Goal: Task Accomplishment & Management: Manage account settings

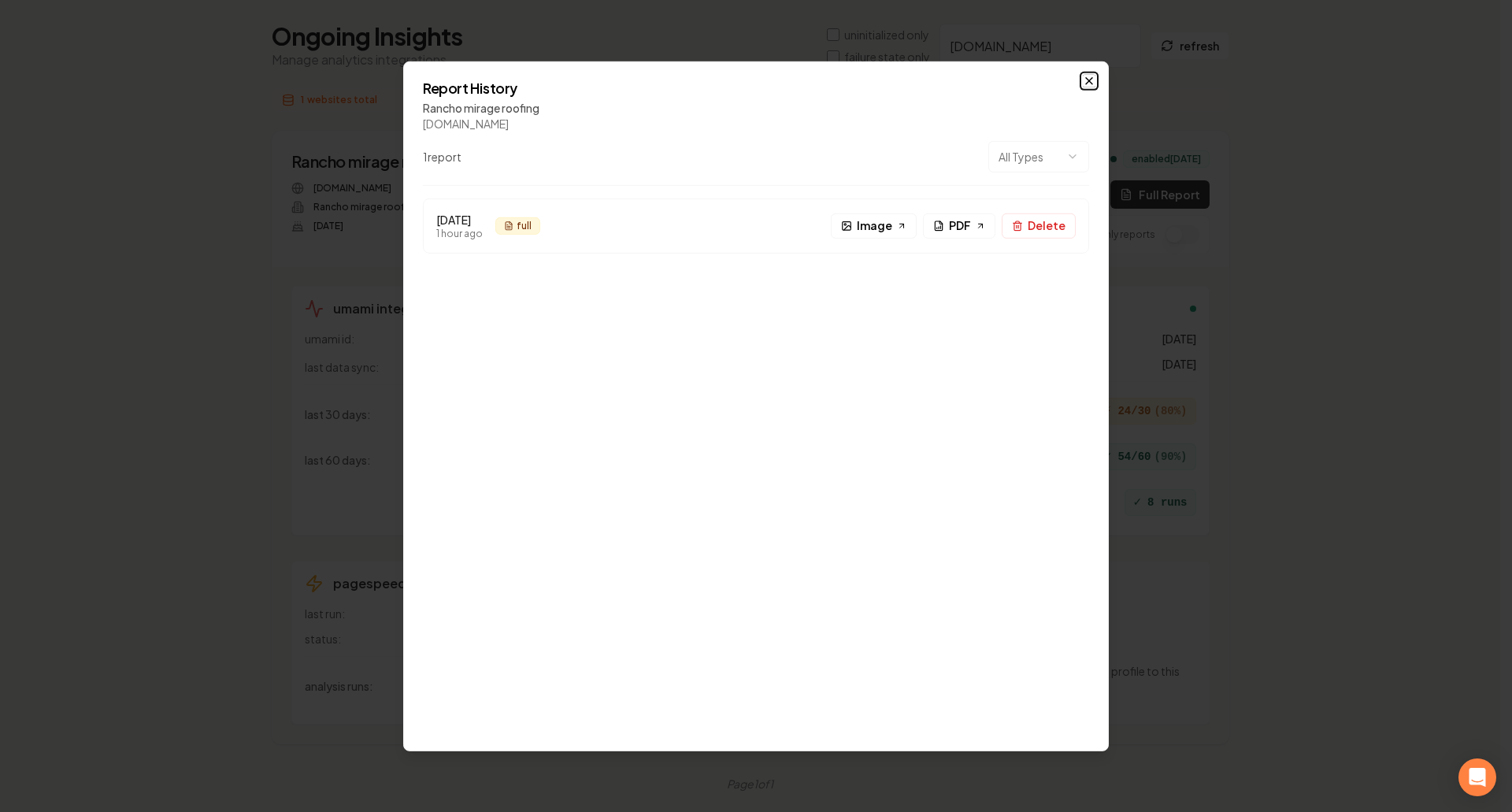
click at [1092, 78] on icon "button" at bounding box center [1088, 80] width 13 height 13
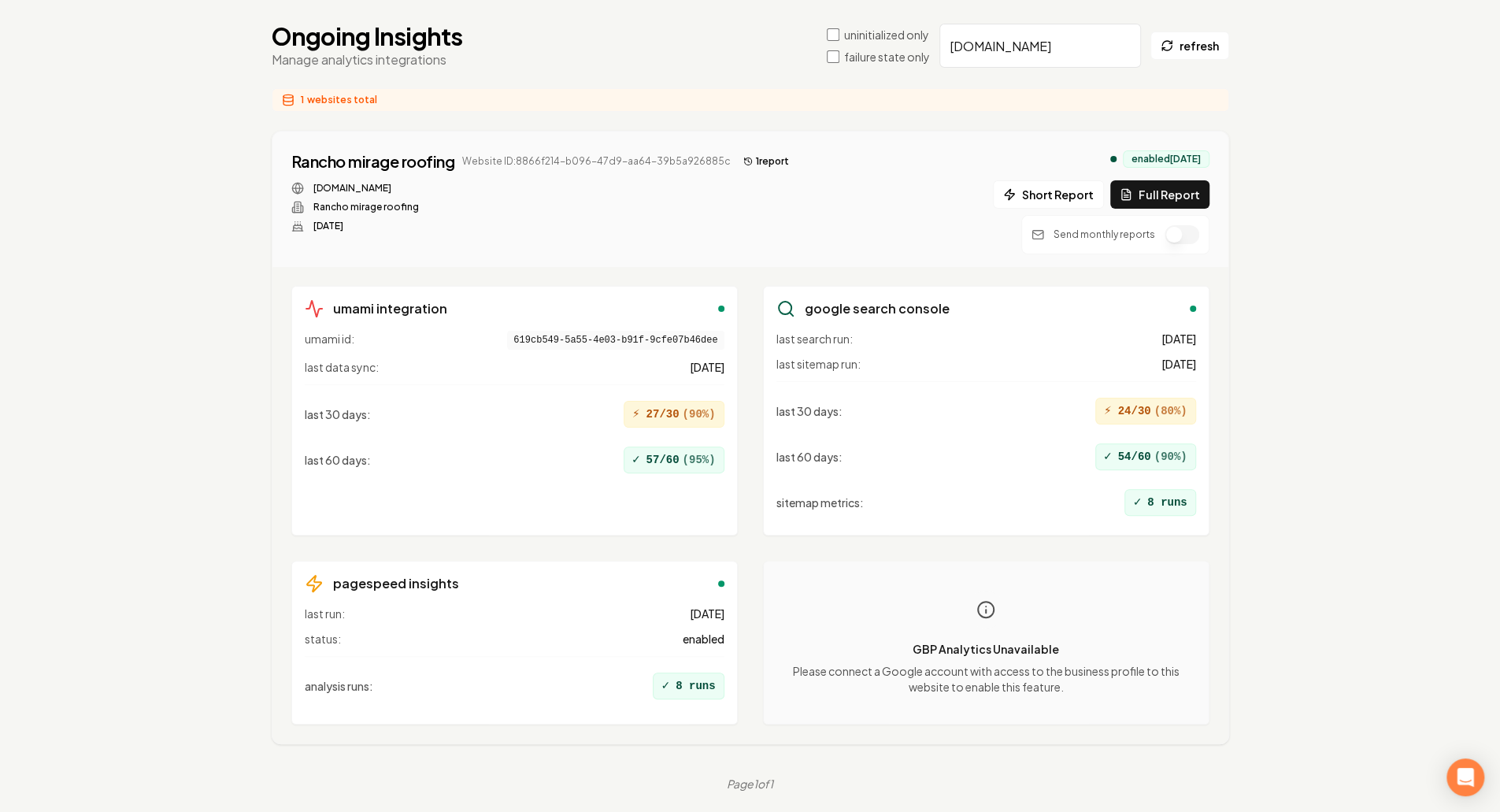
click at [1040, 19] on main "Organizations Spam Review SMM Ongoing Insights Subscriber Snapshot Ongoing Insi…" at bounding box center [750, 377] width 1008 height 876
click at [983, 55] on input "ranchomirageroofing.com" at bounding box center [1040, 45] width 201 height 44
paste input "confluentplumb"
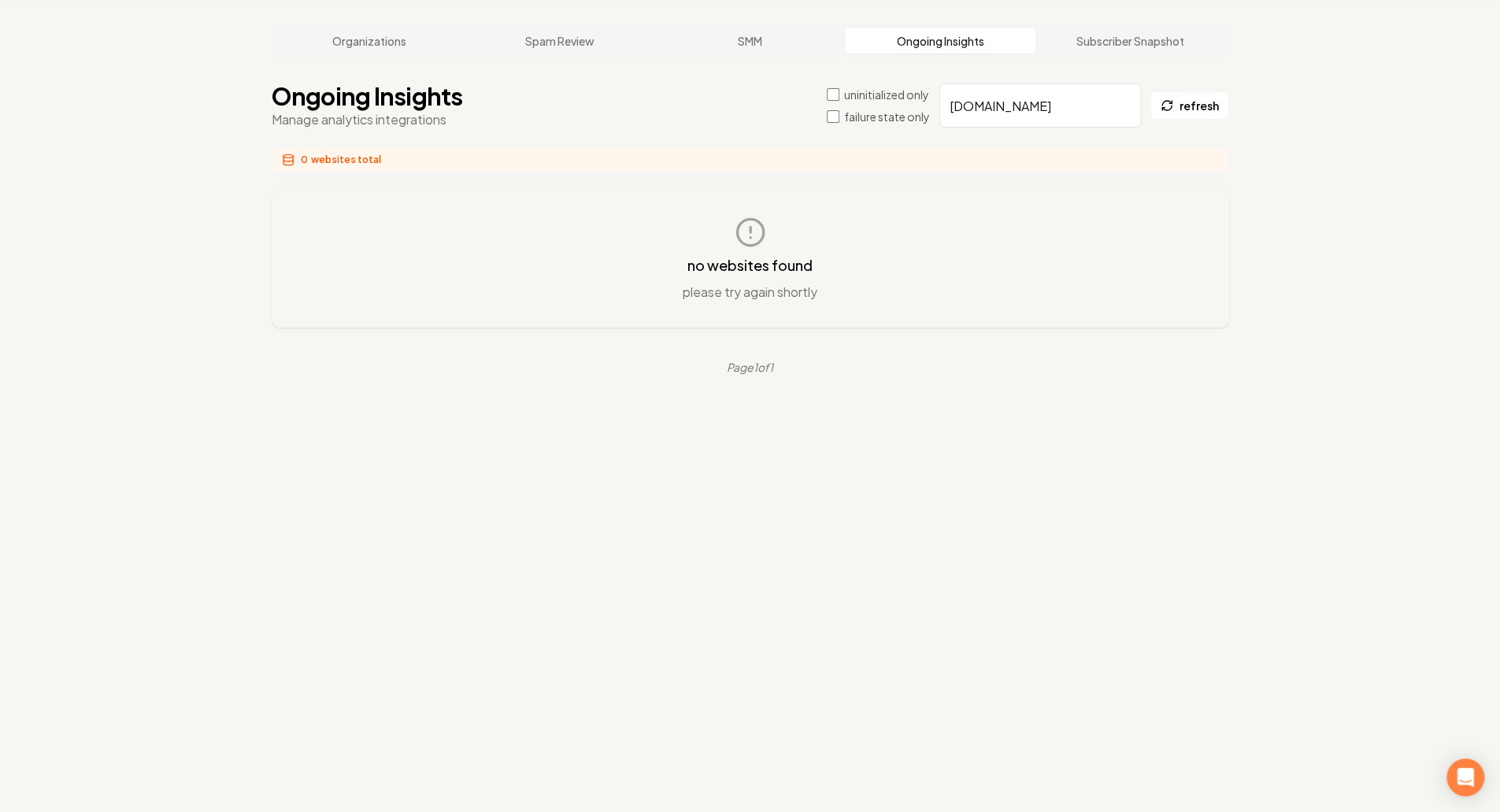
scroll to position [60, 0]
click at [1043, 104] on input "confluentplumbing.com" at bounding box center [1040, 105] width 201 height 44
paste input "ranchomirageroof"
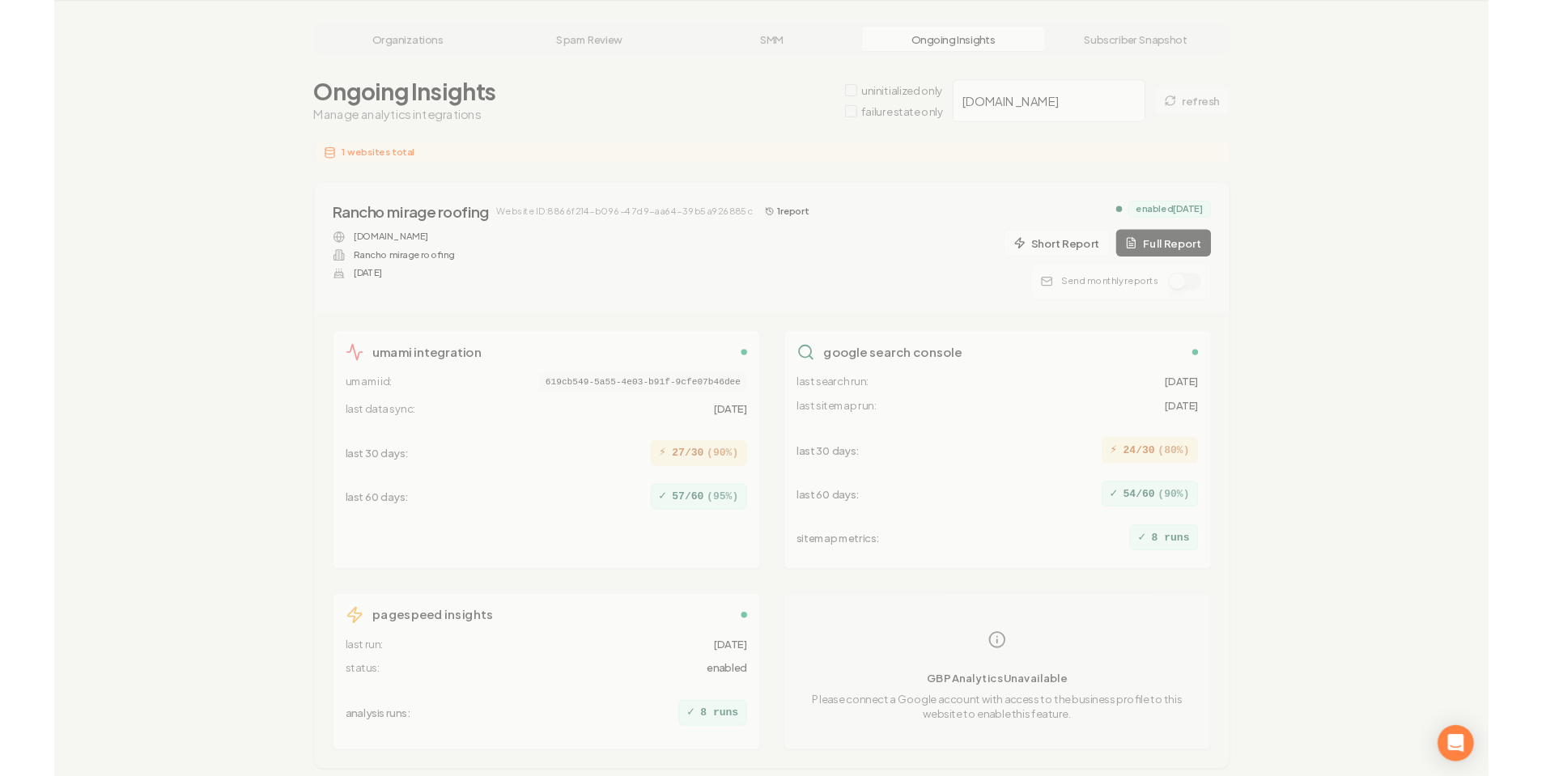
scroll to position [123, 0]
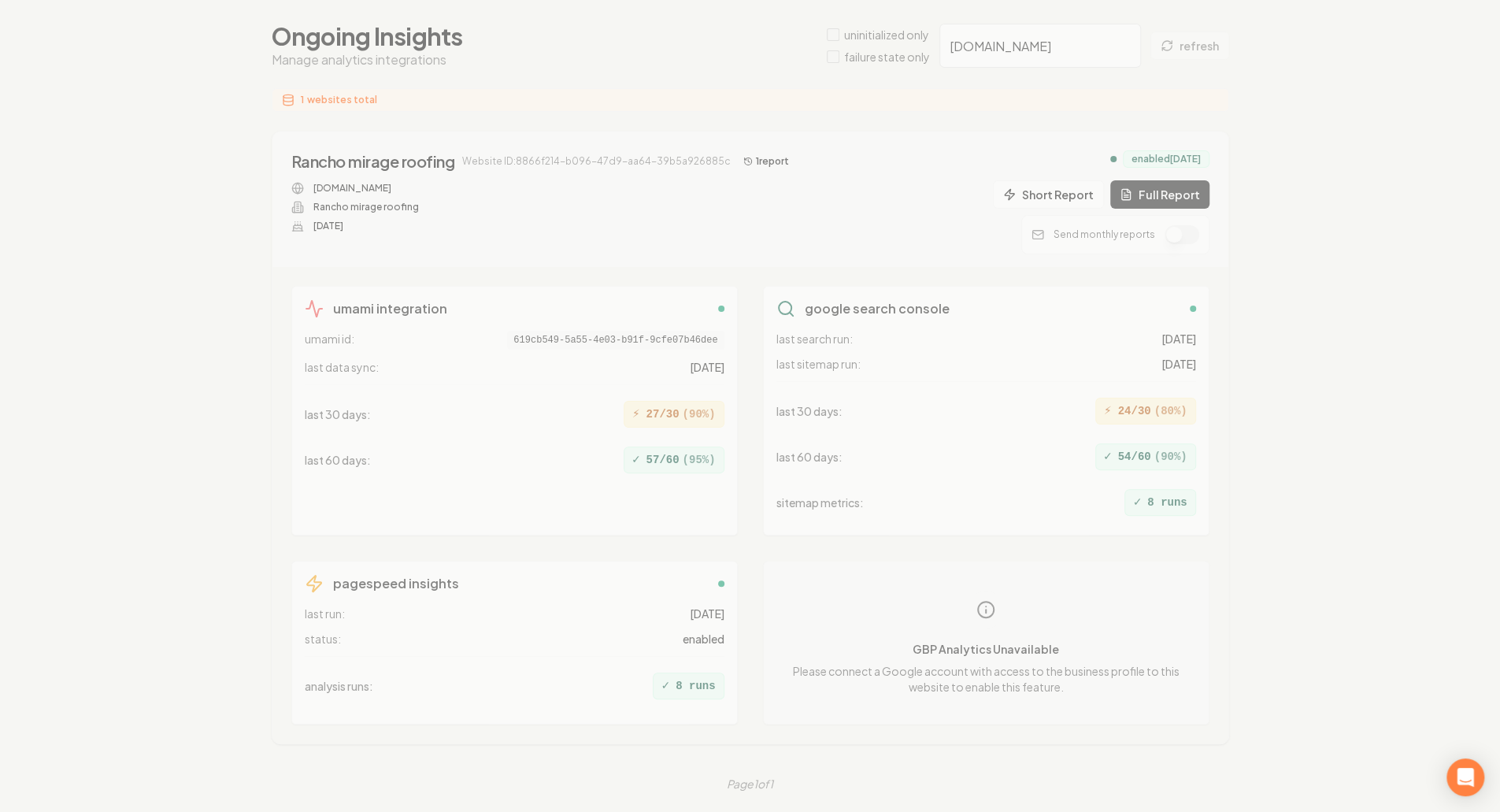
click at [1339, 274] on div "Organizations Spam Review SMM Ongoing Insights Subscriber Snapshot Ongoing Insi…" at bounding box center [750, 377] width 1500 height 876
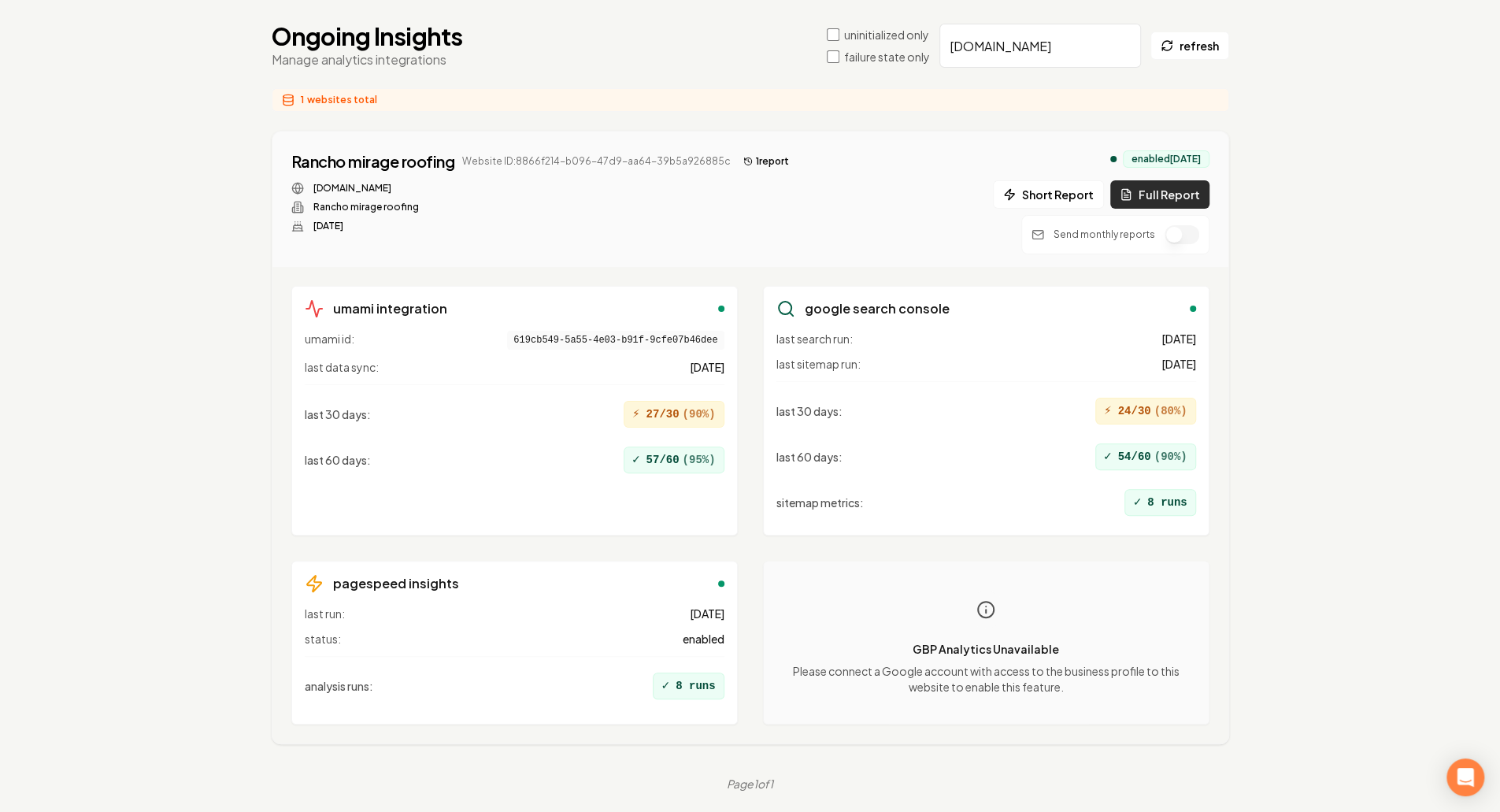
click at [1153, 194] on button "Full Report" at bounding box center [1161, 194] width 99 height 28
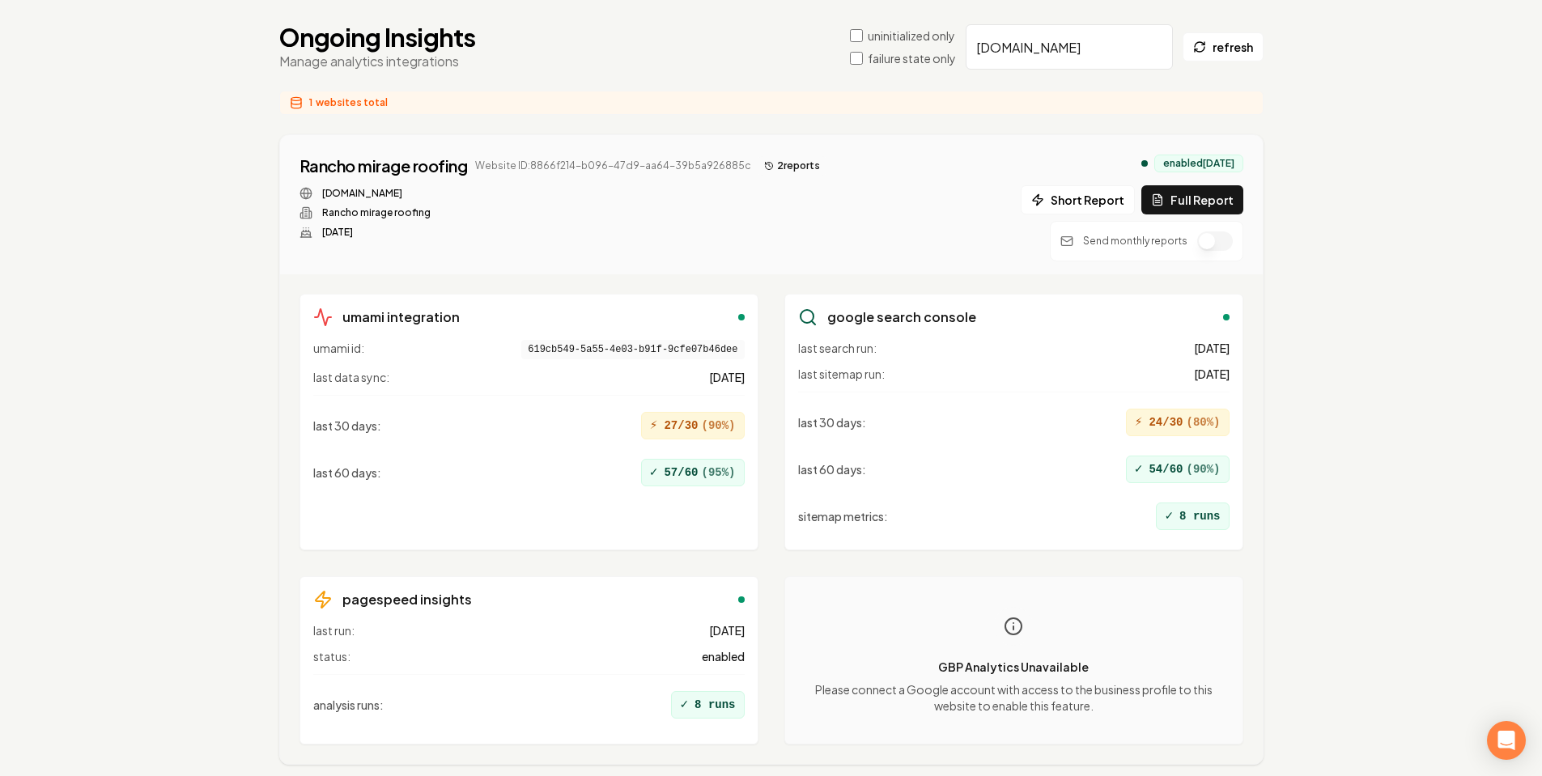
click at [774, 169] on button "2 report s" at bounding box center [792, 165] width 69 height 19
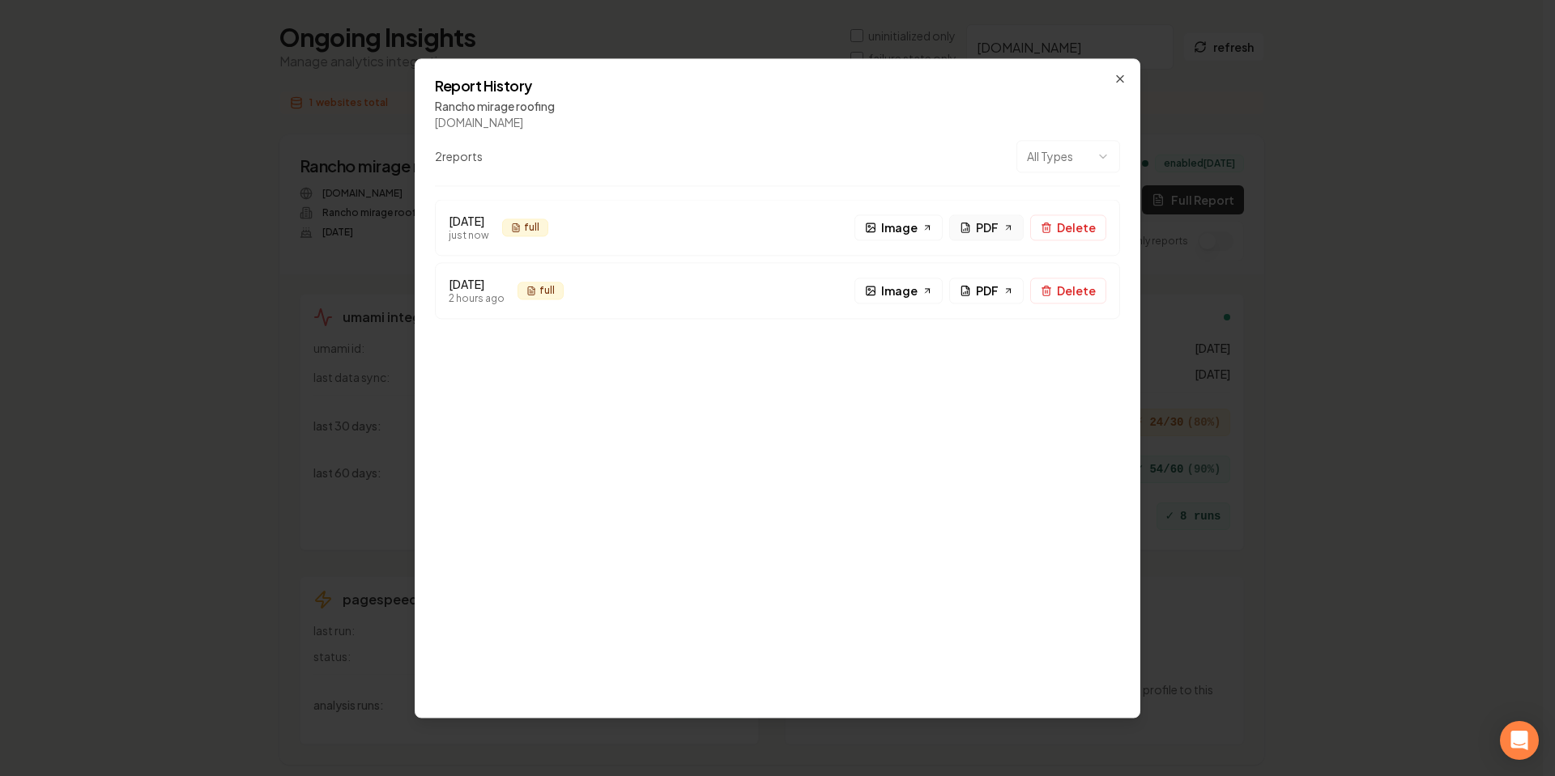
click at [987, 230] on span "PDF" at bounding box center [987, 227] width 23 height 17
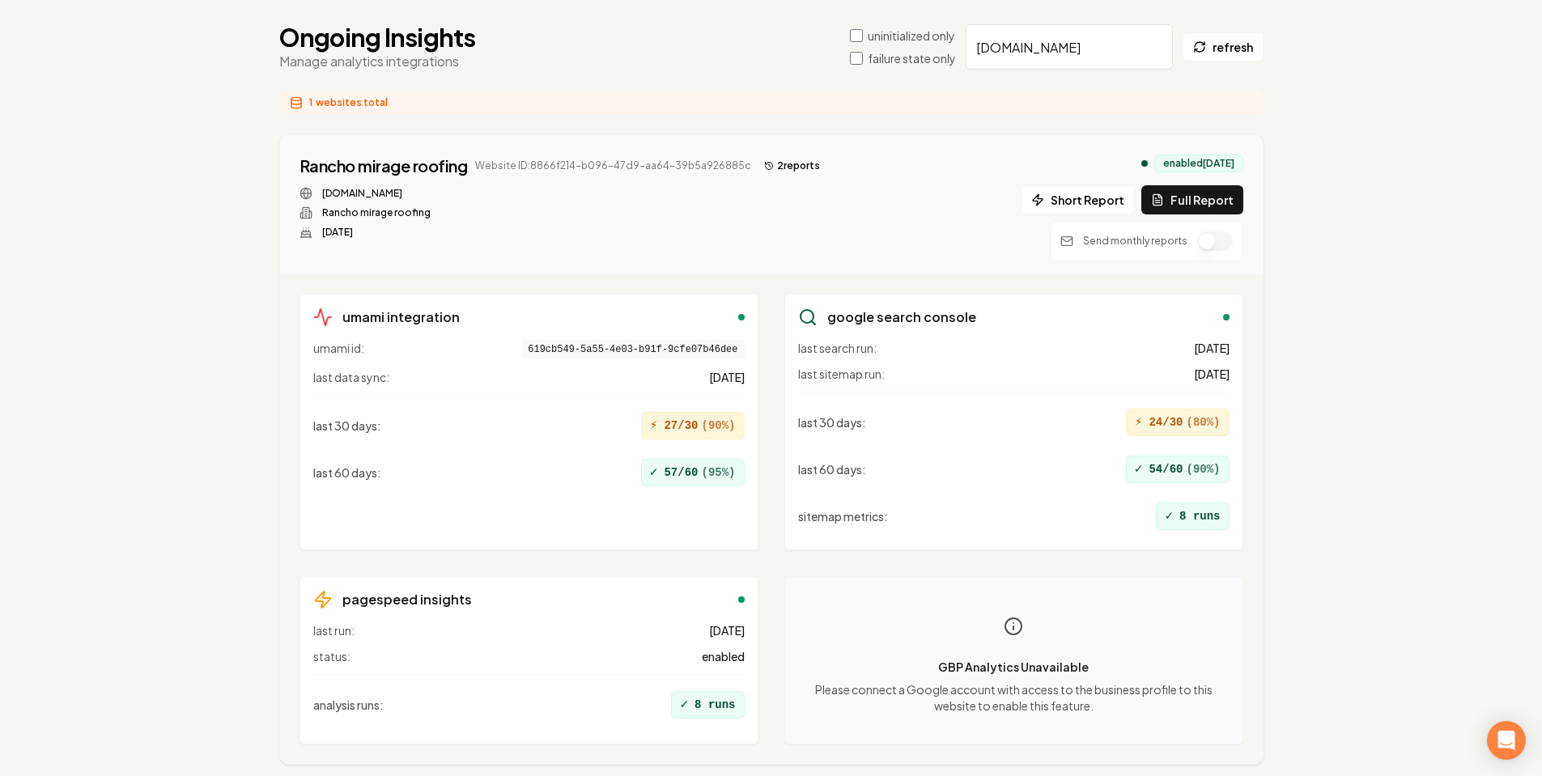
click at [1111, 43] on input "ranchomirageroofing.com" at bounding box center [1069, 46] width 207 height 45
paste input "confluentplumb"
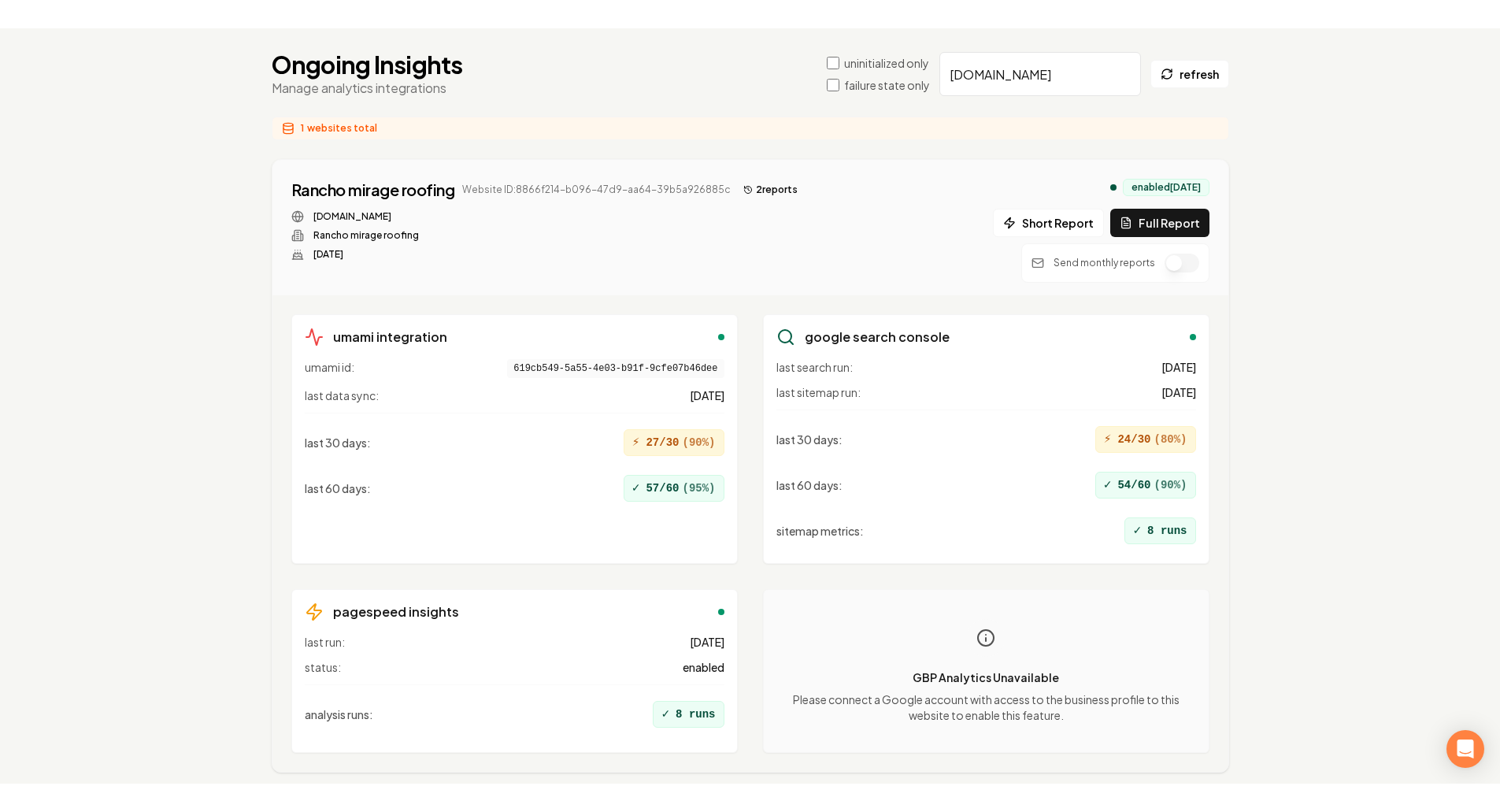
scroll to position [60, 0]
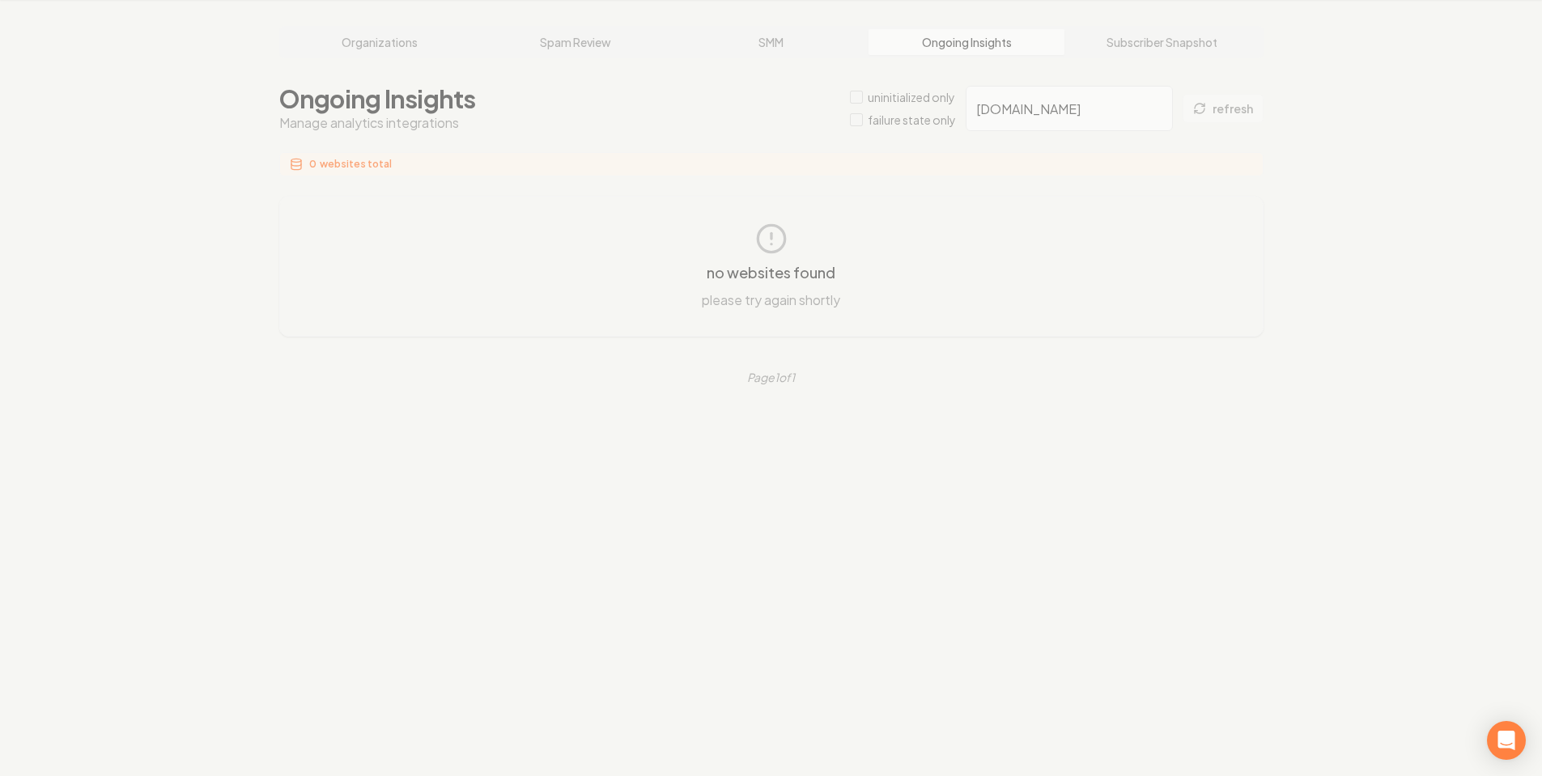
type input "confluentplumbing.com"
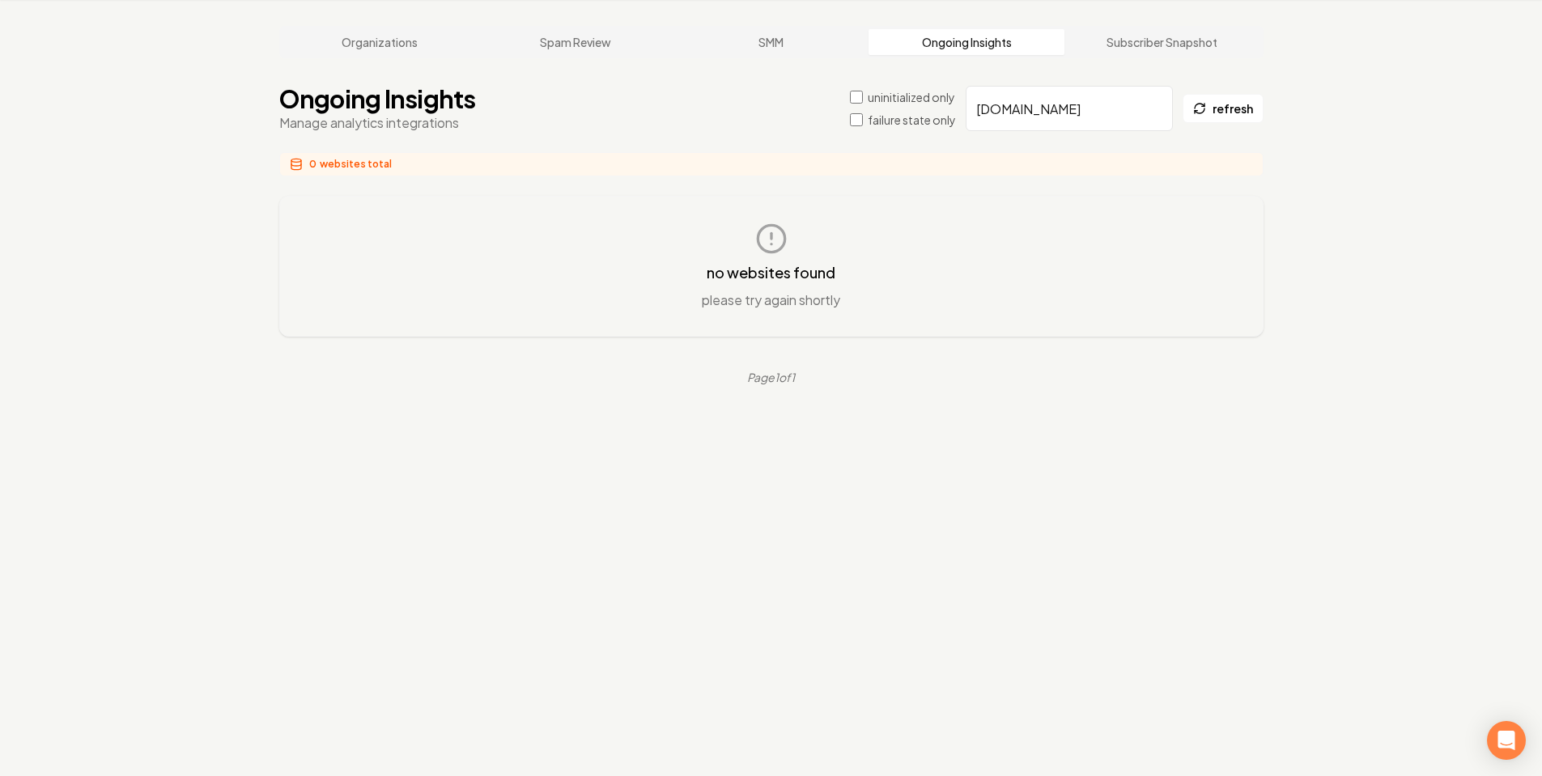
click at [1057, 113] on input "confluentplumbing.com" at bounding box center [1069, 108] width 207 height 45
click at [1083, 120] on input "confluentplumbing.com" at bounding box center [1069, 108] width 207 height 45
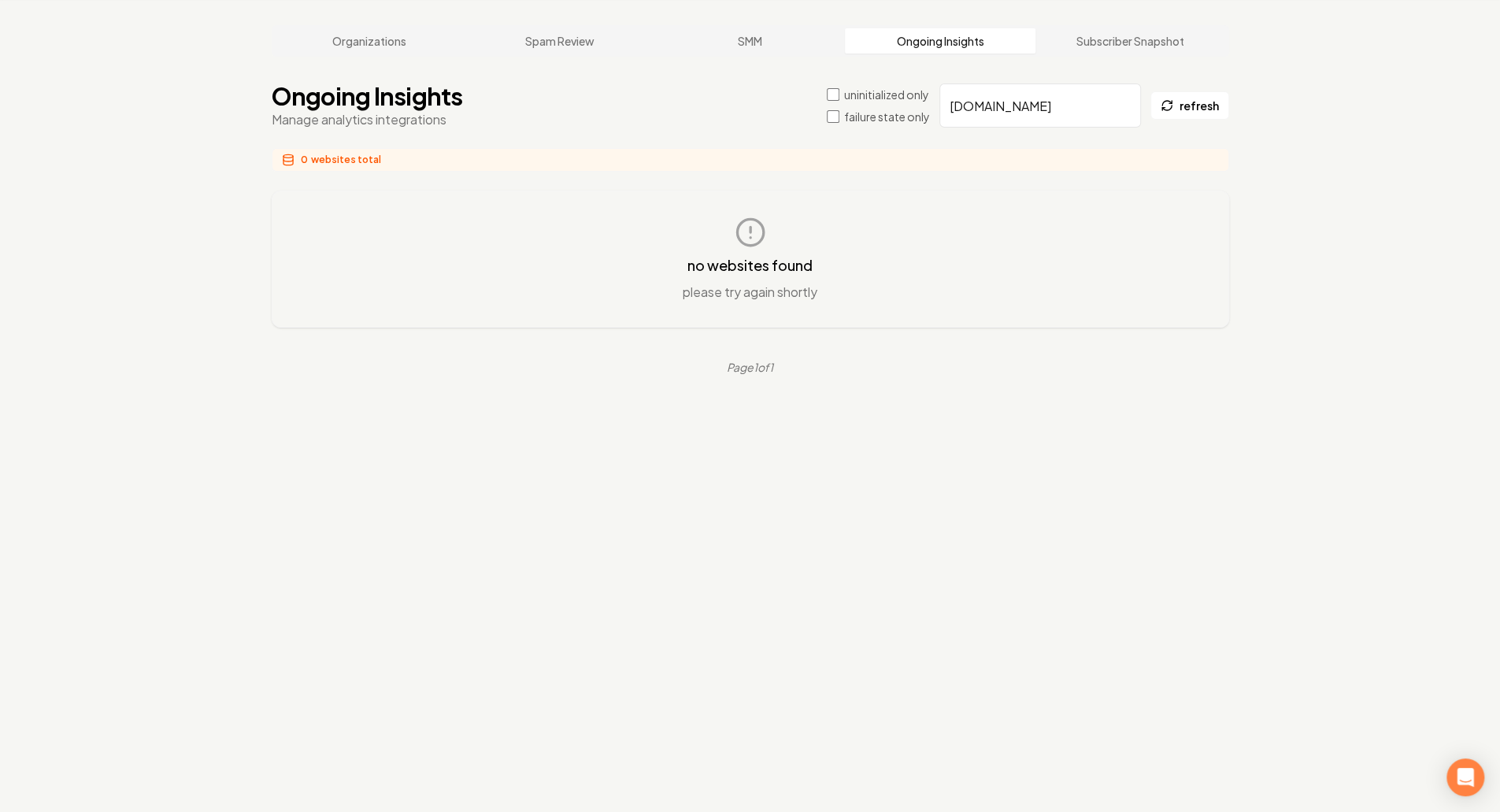
click at [1033, 116] on input "confluentplumbing.com" at bounding box center [1040, 105] width 201 height 44
click at [345, 50] on link "Organizations" at bounding box center [371, 41] width 191 height 25
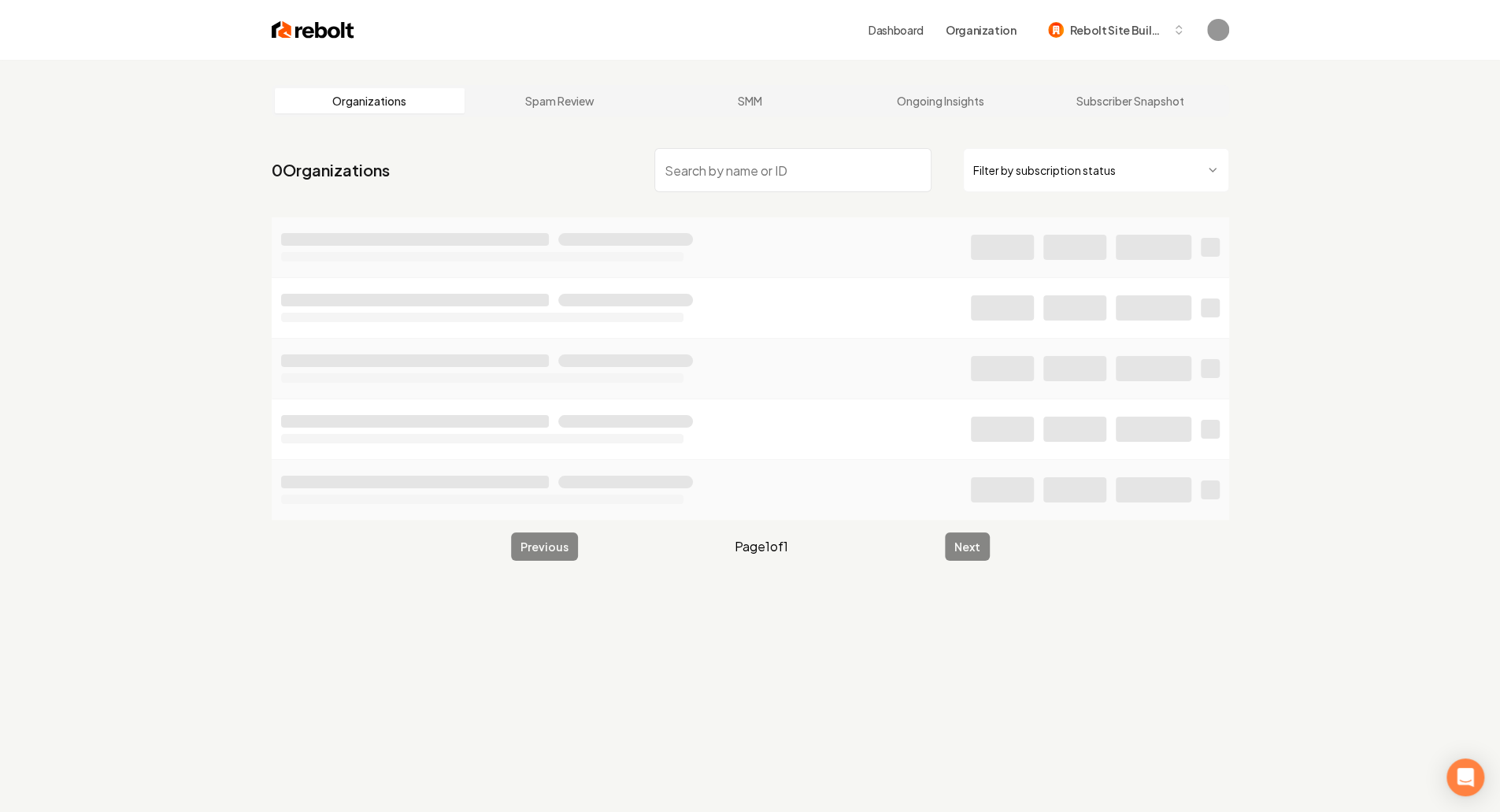
click at [809, 184] on input "search" at bounding box center [793, 169] width 277 height 44
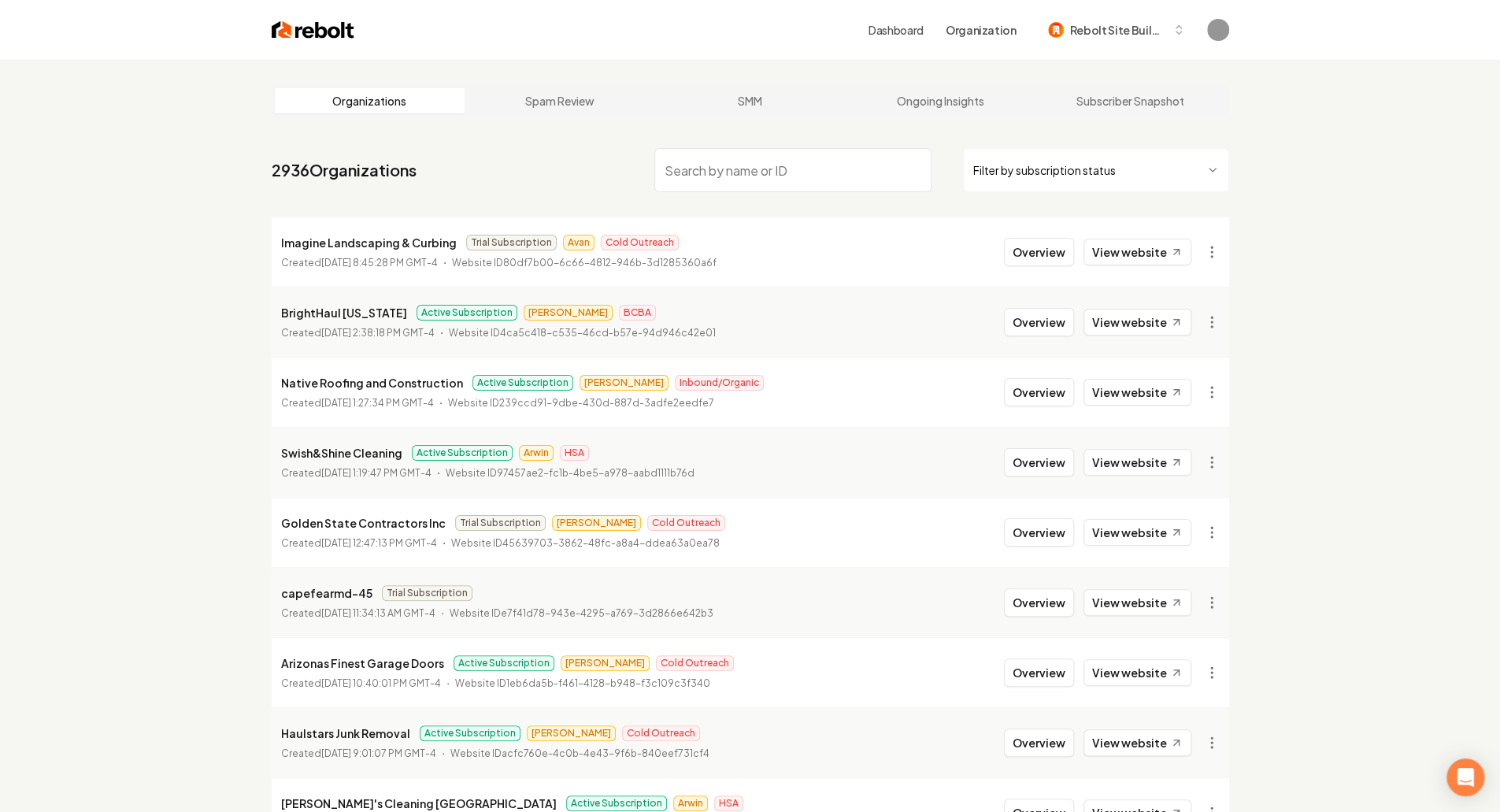
click at [780, 151] on input "search" at bounding box center [793, 169] width 277 height 44
paste input "https://jvacheatingandair.com/"
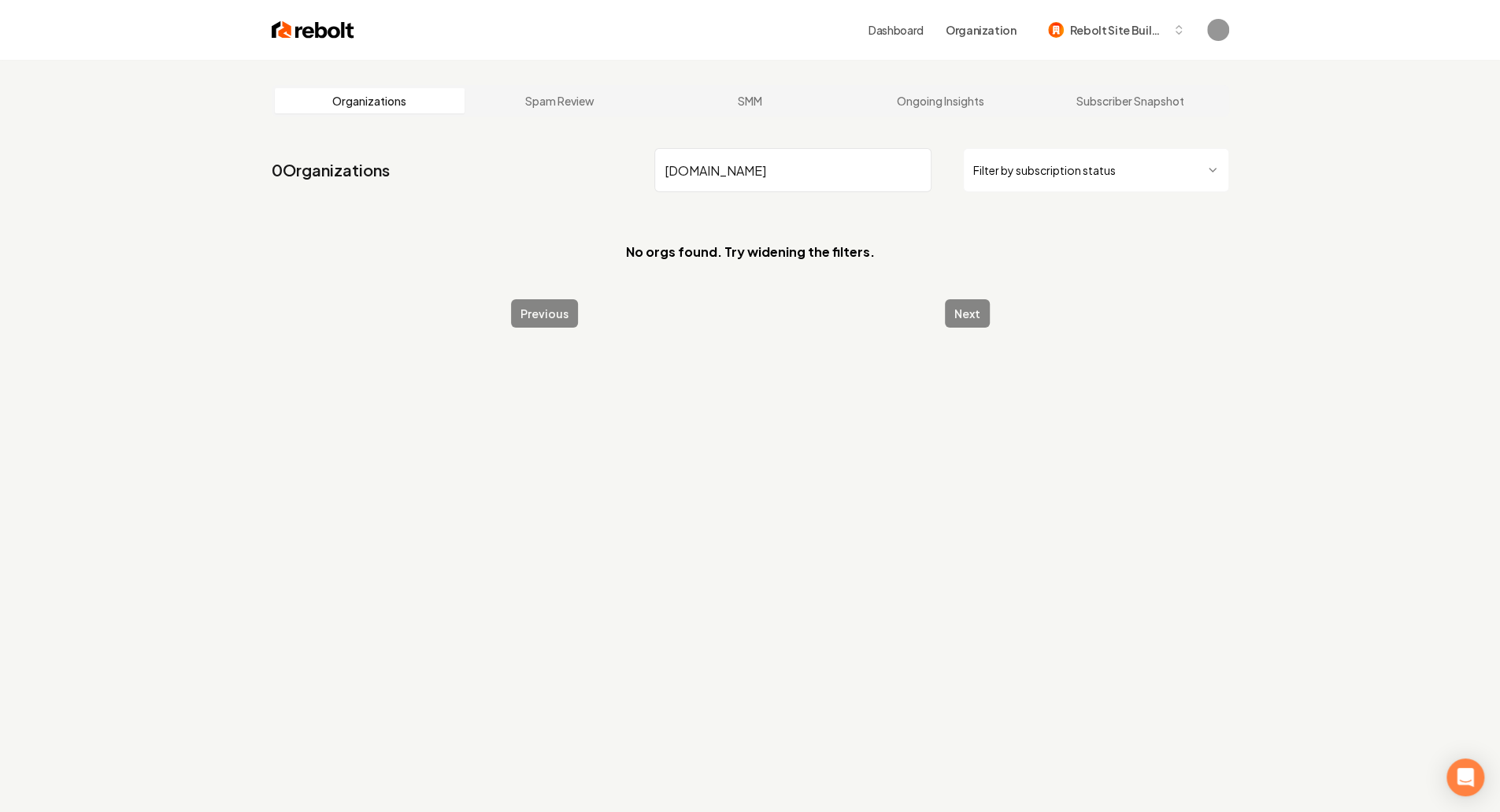
click at [839, 180] on input "jvacheatingandair.com" at bounding box center [793, 169] width 277 height 44
click at [838, 179] on input "jvacheatingandair.com" at bounding box center [793, 169] width 277 height 44
click at [831, 171] on input "jvacheatingandair.com" at bounding box center [793, 169] width 277 height 44
type input "jvacheatingandair"
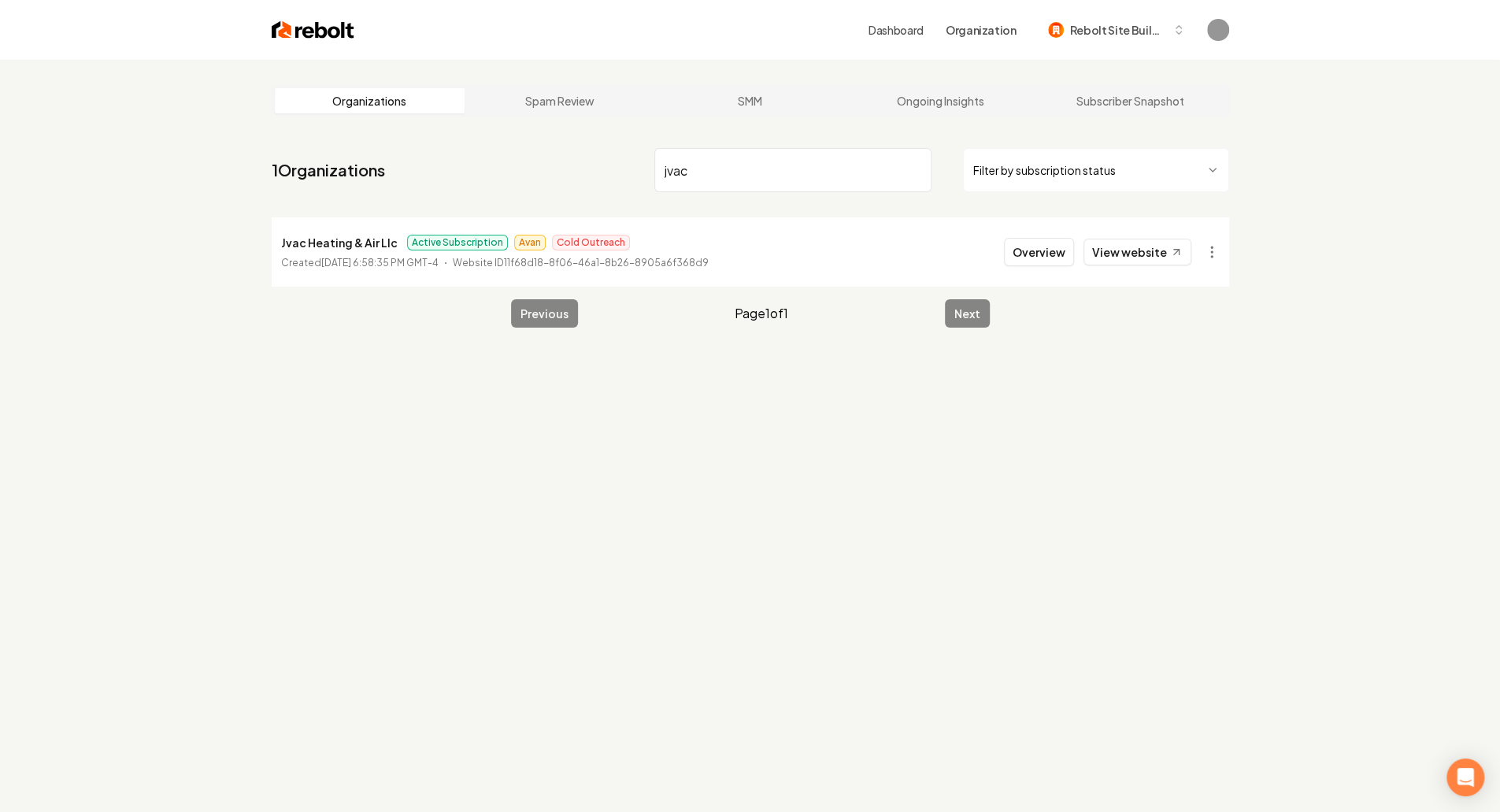
type input "jvac"
click at [305, 238] on p "Jvac Heating & Air Llc" at bounding box center [339, 242] width 117 height 18
click at [1057, 250] on button "Overview" at bounding box center [1039, 252] width 70 height 28
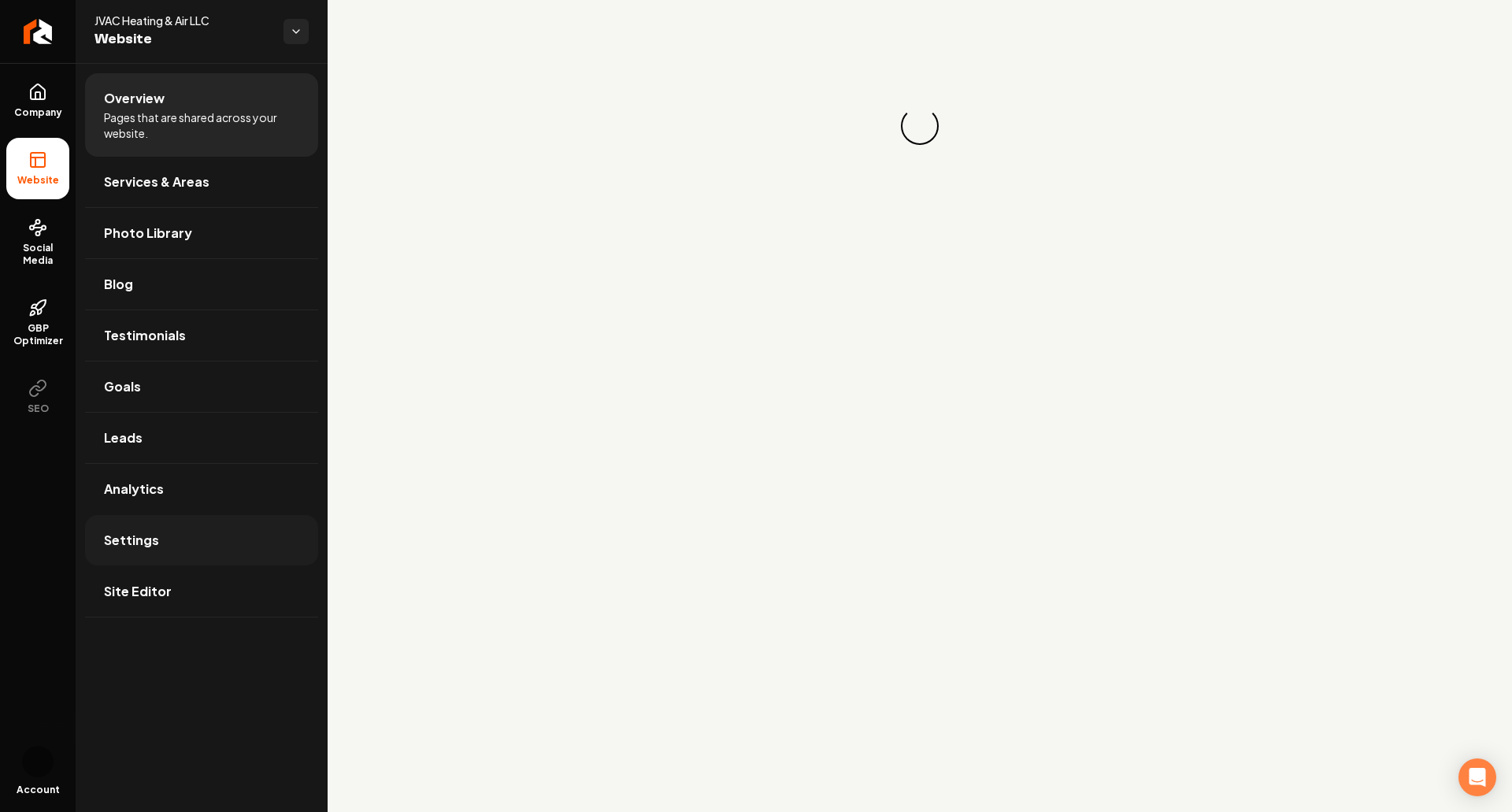
click at [164, 546] on link "Settings" at bounding box center [201, 541] width 233 height 51
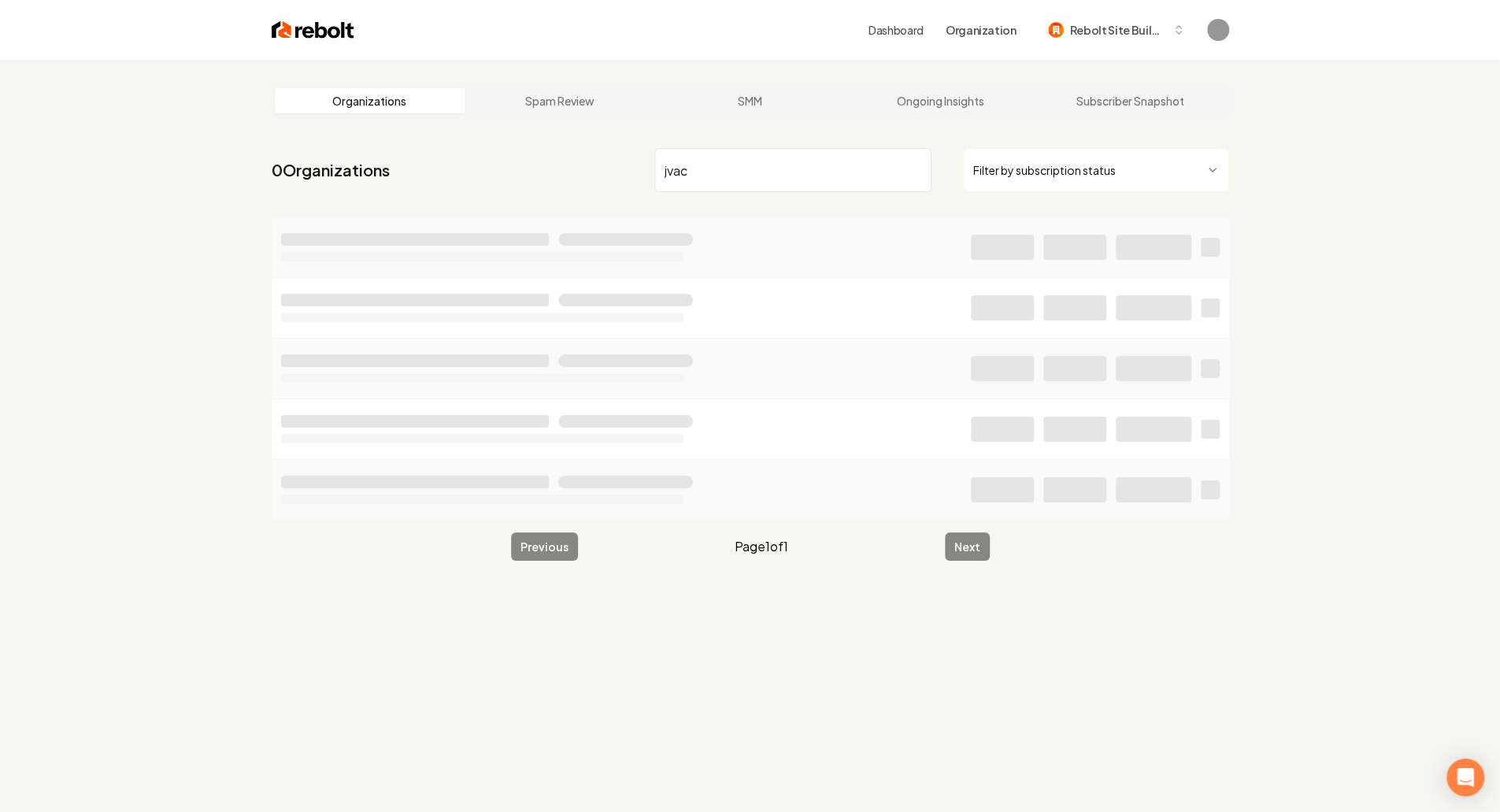
click at [804, 159] on input "jvac" at bounding box center [793, 169] width 277 height 44
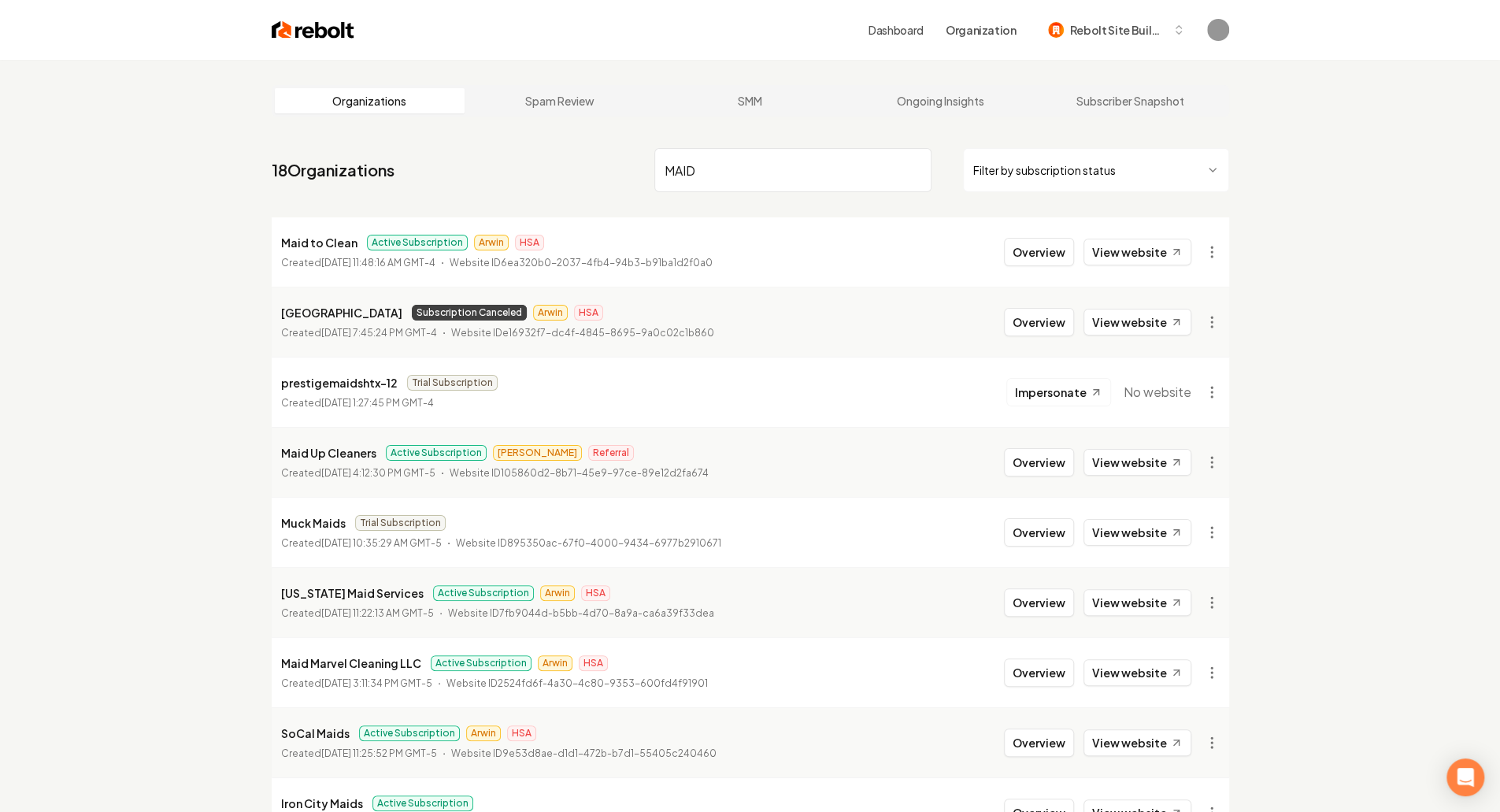
type input "MAID"
click at [341, 453] on p "Maid Up Cleaners" at bounding box center [329, 452] width 95 height 18
click at [1049, 457] on button "Overview" at bounding box center [1039, 462] width 70 height 28
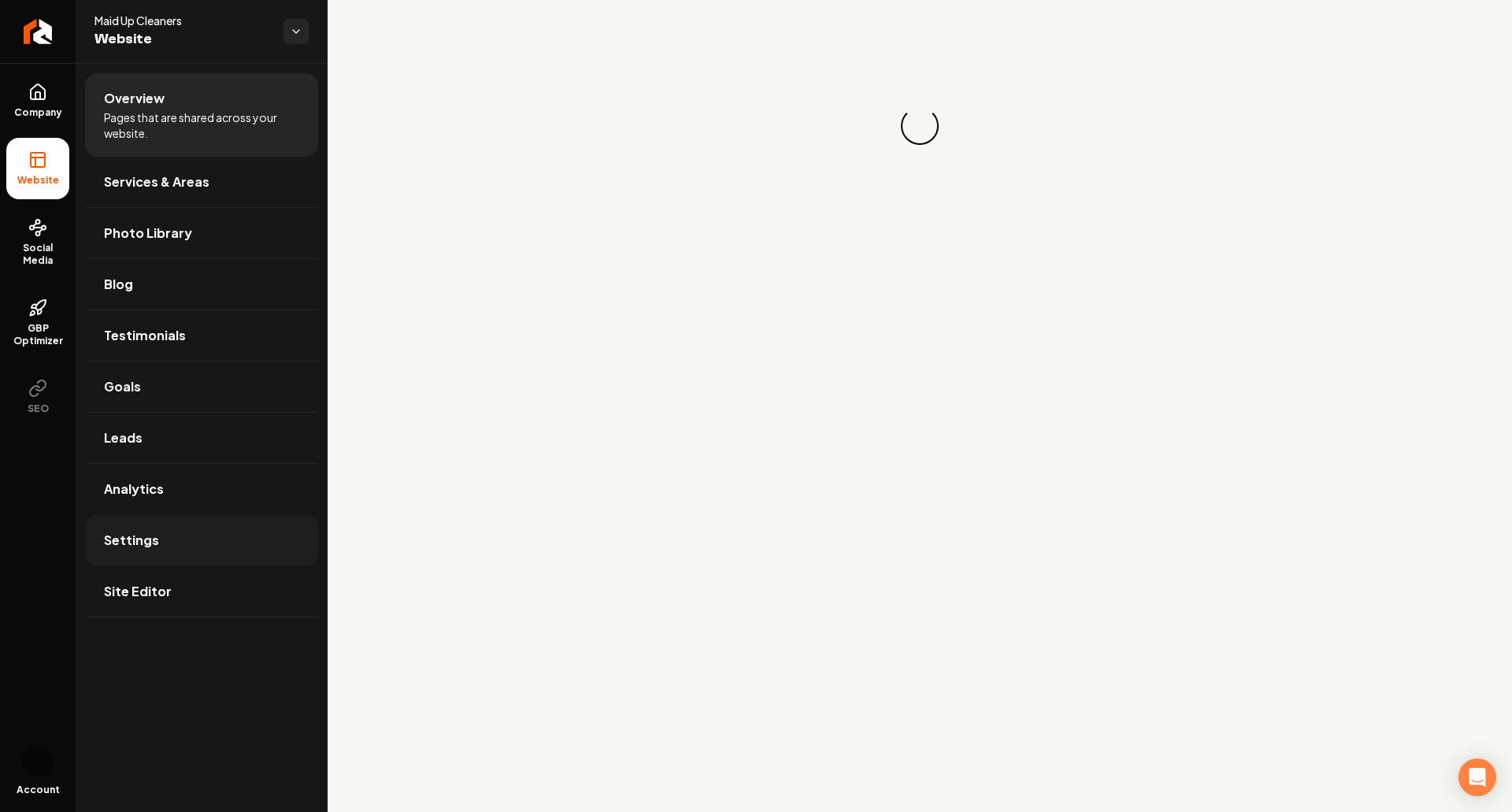
click at [153, 532] on span "Settings" at bounding box center [131, 540] width 55 height 18
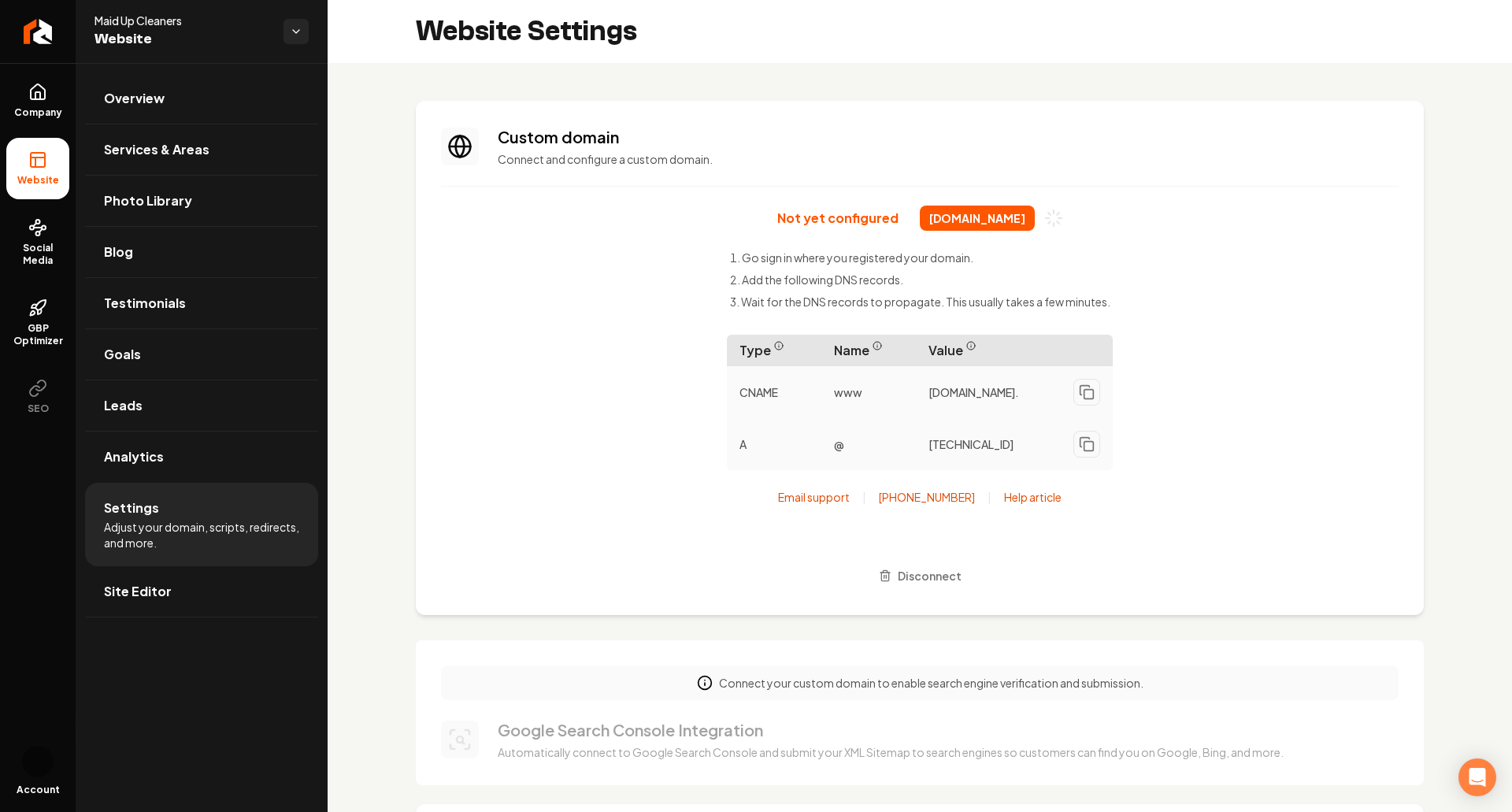
click at [1003, 218] on span "maidupcleaners.com" at bounding box center [977, 218] width 115 height 25
drag, startPoint x: 1269, startPoint y: 250, endPoint x: 953, endPoint y: 226, distance: 316.9
click at [1263, 250] on div "Not yet configured maidupcleaners.com Go sign in where you registered your doma…" at bounding box center [919, 397] width 958 height 384
click at [945, 217] on span "maidupcleaners.com" at bounding box center [977, 218] width 115 height 25
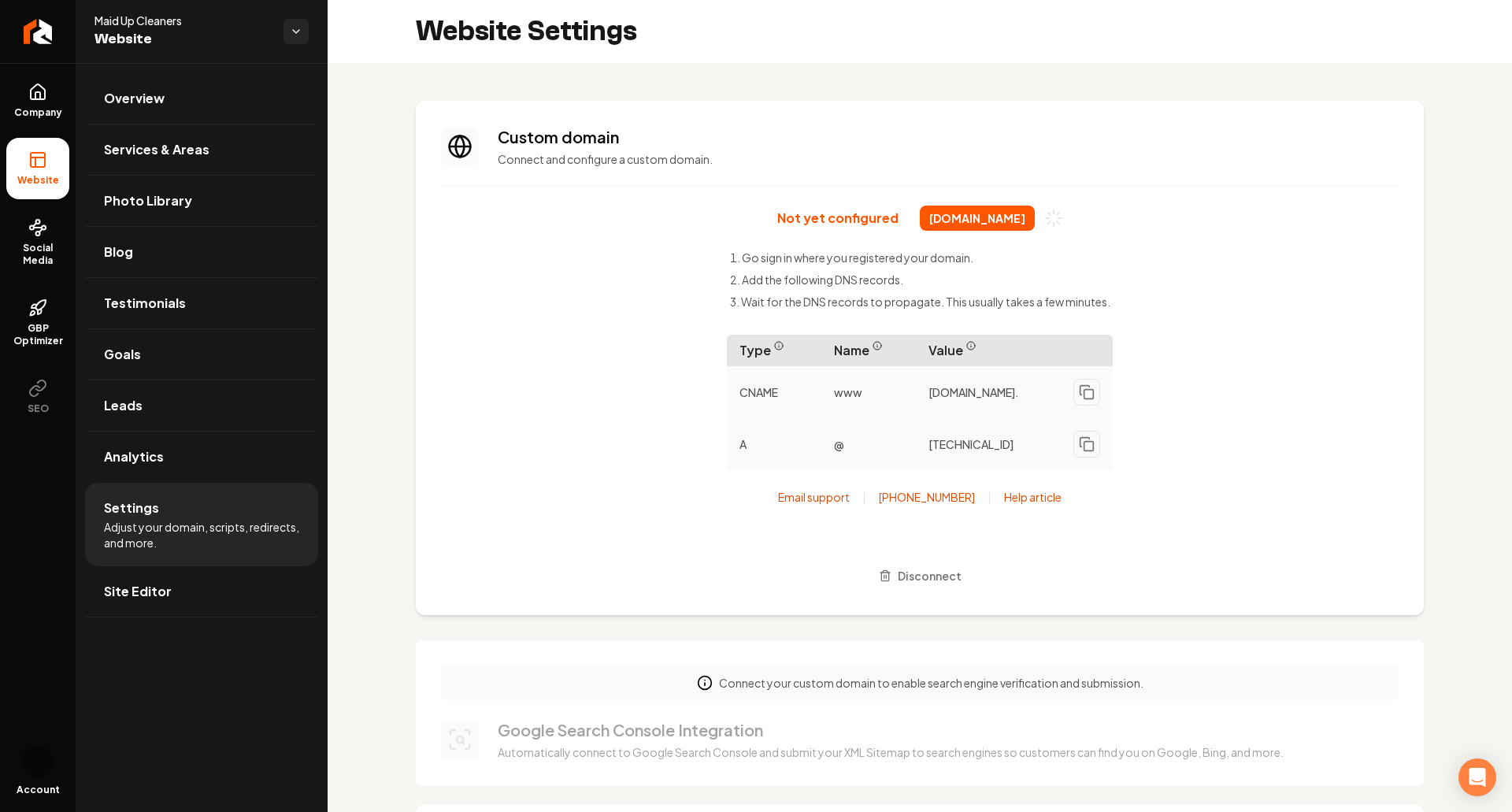
click at [945, 217] on span "maidupcleaners.com" at bounding box center [977, 218] width 115 height 25
click at [1248, 247] on div "Not yet configured maidupcleaners.com Go sign in where you registered your doma…" at bounding box center [919, 397] width 958 height 384
click at [1231, 330] on div "Not yet configured maidupcleaners.com Go sign in where you registered your doma…" at bounding box center [919, 397] width 958 height 384
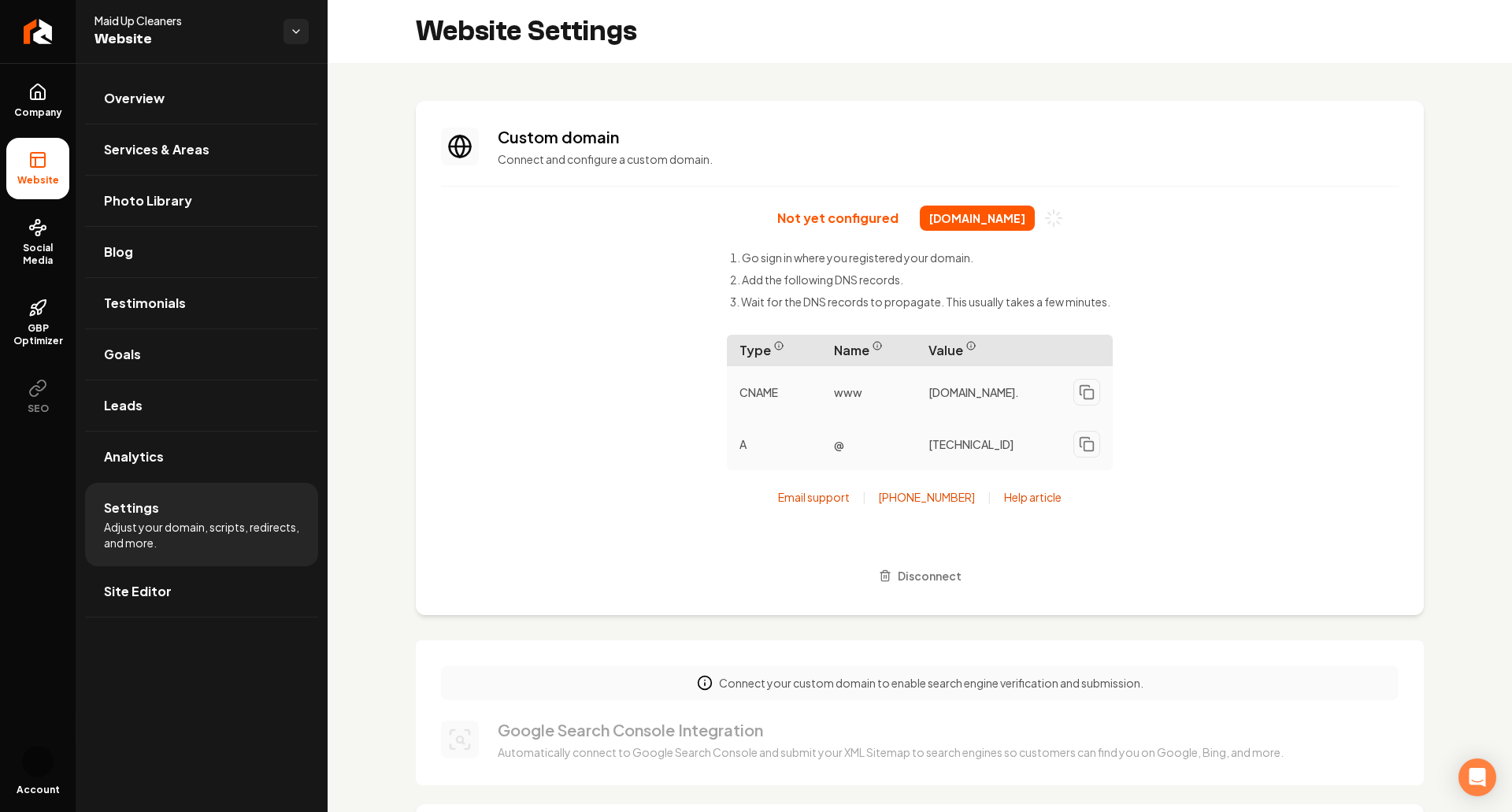
click at [1231, 330] on div "Not yet configured maidupcleaners.com Go sign in where you registered your doma…" at bounding box center [919, 397] width 958 height 384
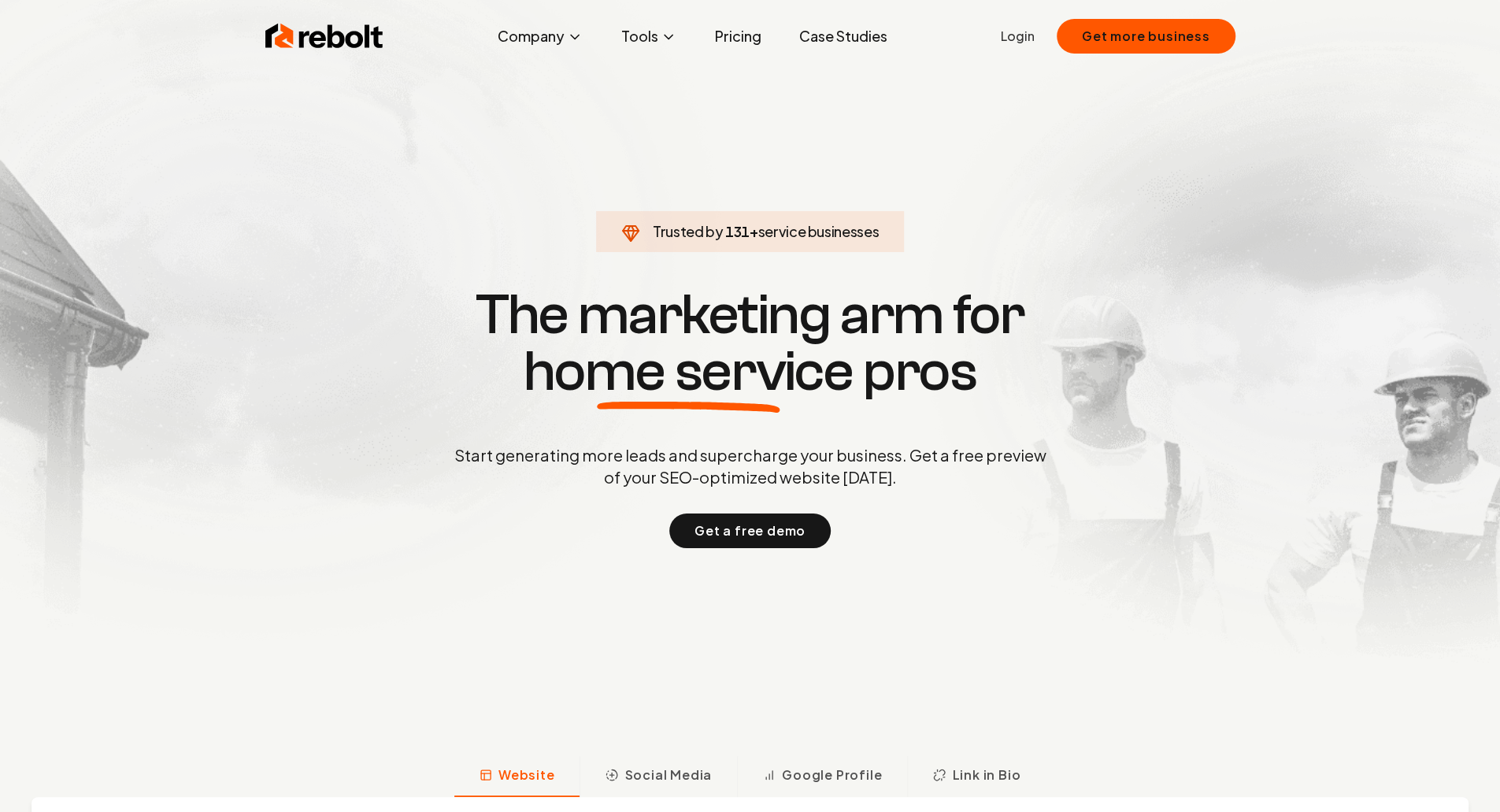
click at [1019, 39] on link "Login" at bounding box center [1018, 36] width 34 height 18
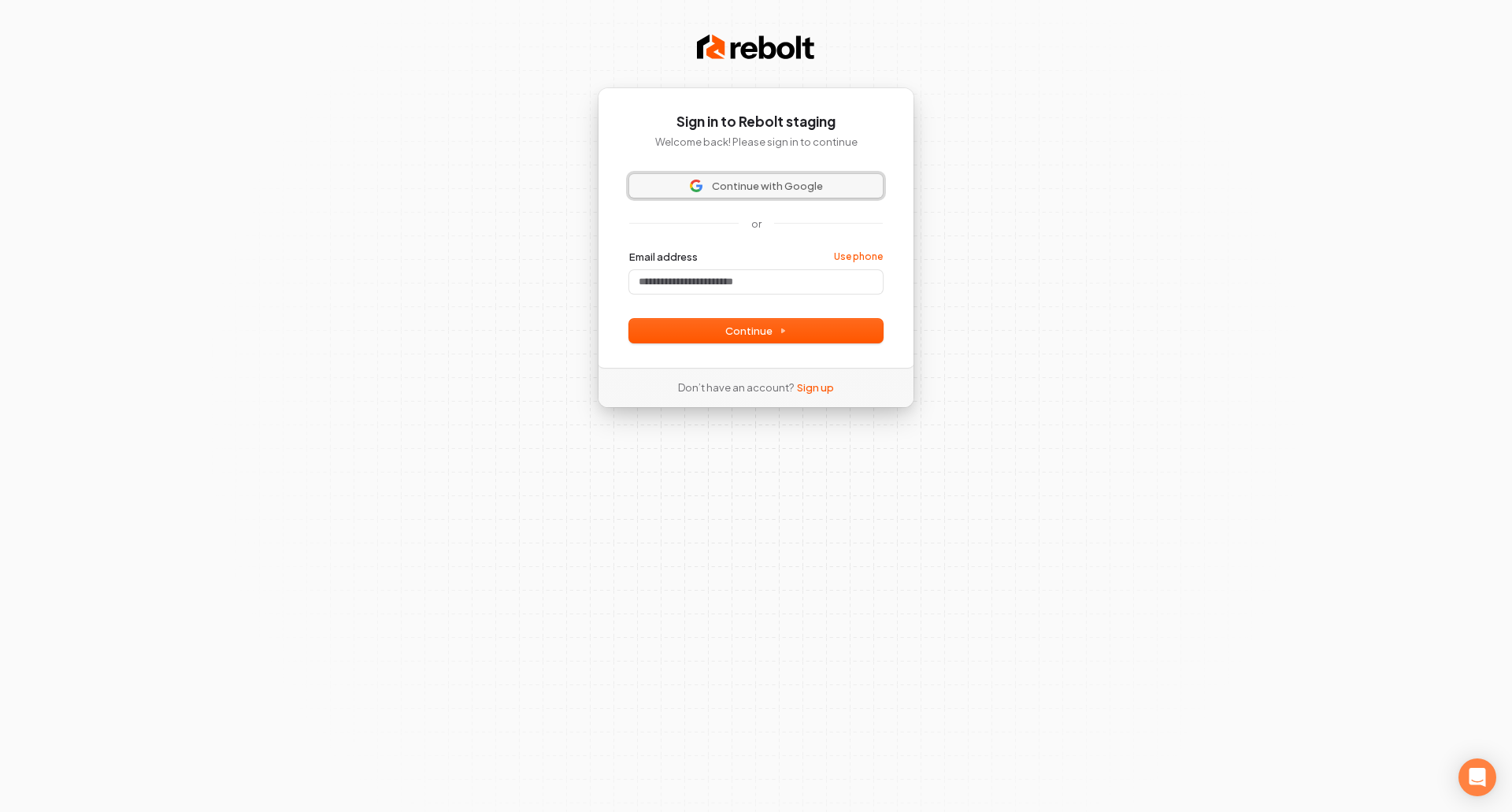
click at [776, 192] on span "Continue with Google" at bounding box center [767, 186] width 111 height 15
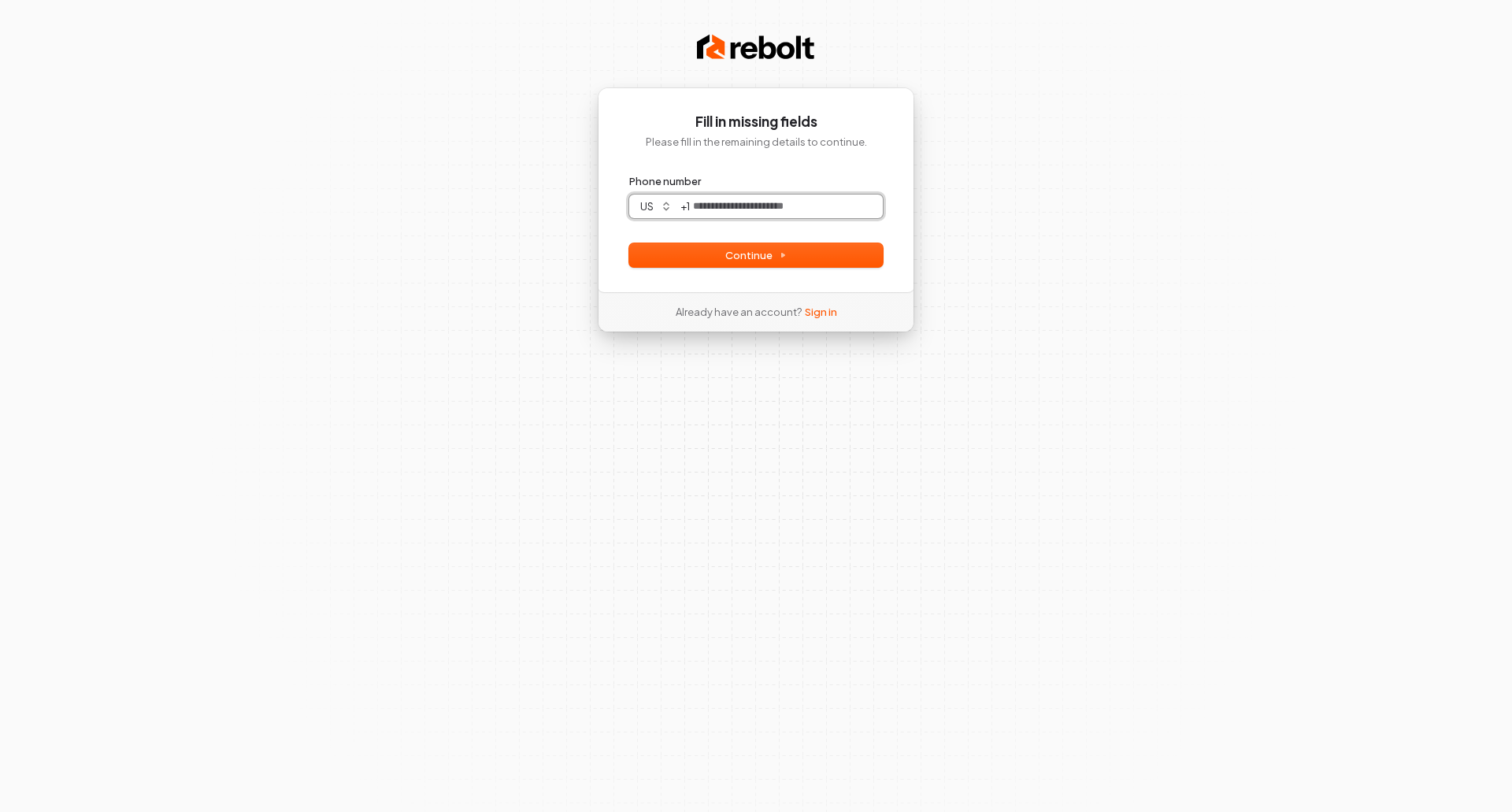
click at [723, 200] on input "Phone number" at bounding box center [786, 206] width 193 height 23
click at [629, 174] on button "submit" at bounding box center [629, 174] width 0 height 0
type input "**********"
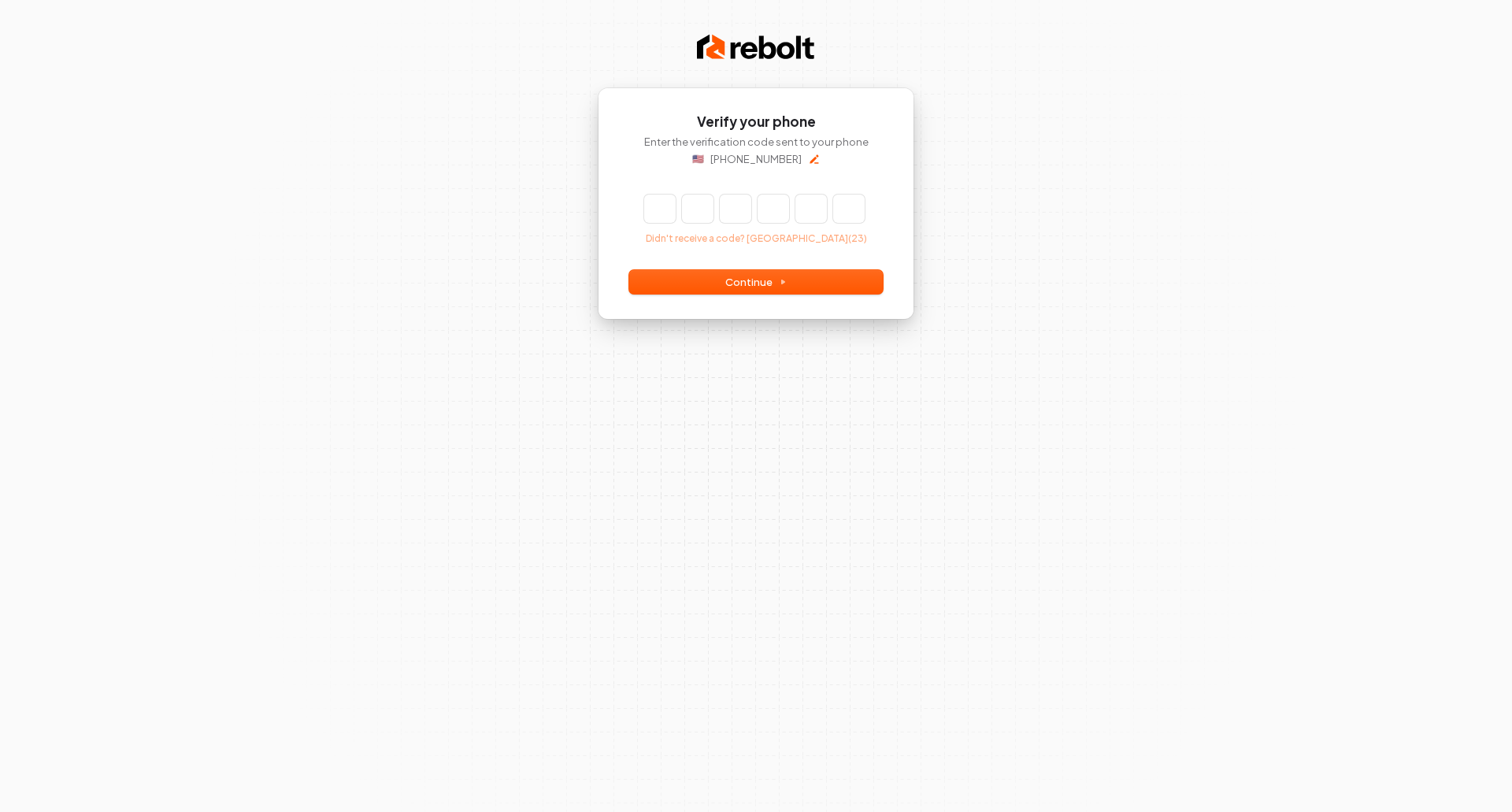
type input "*"
type input "**"
type input "*"
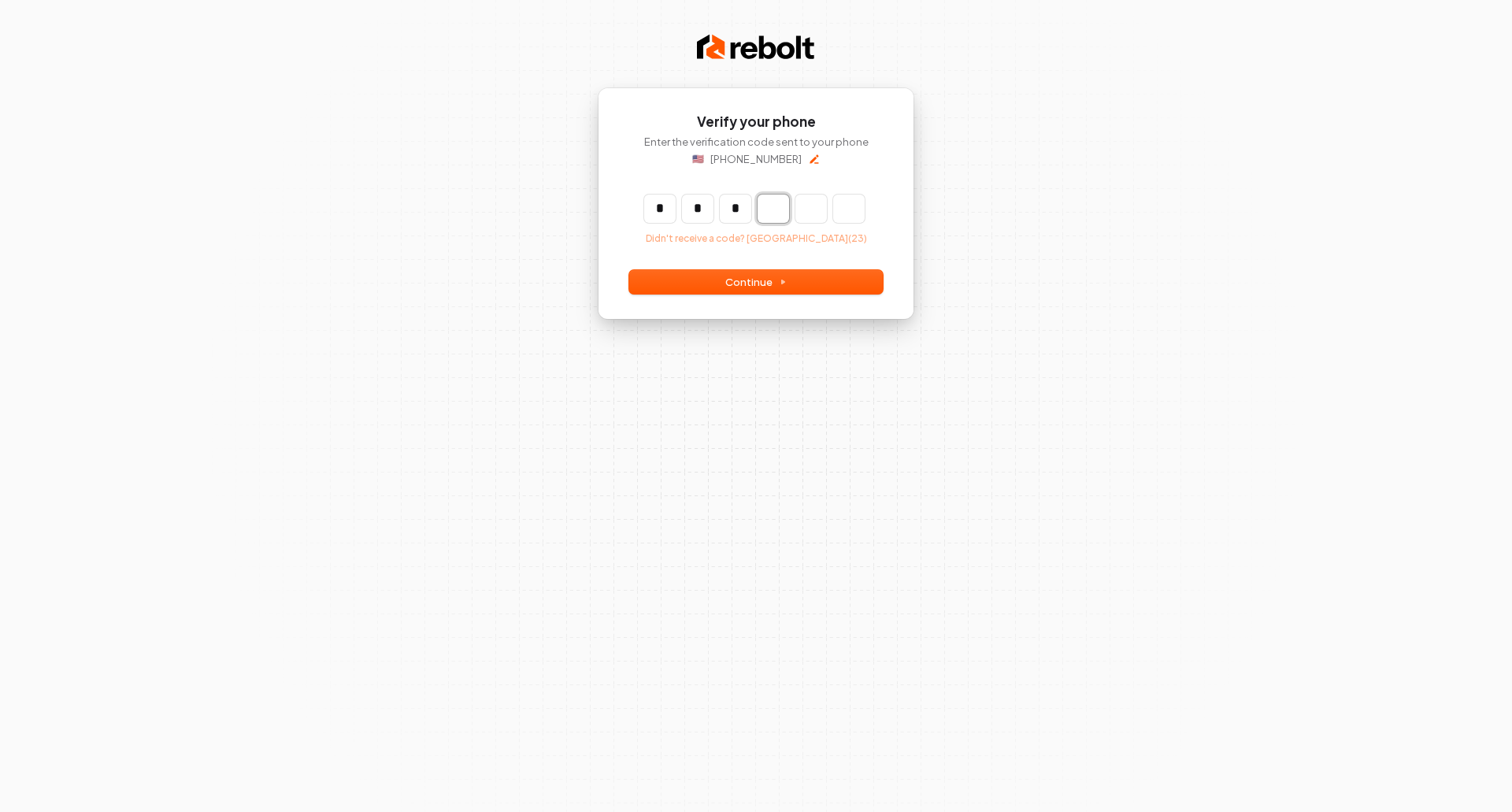
type input "***"
type input "*"
type input "***"
type input "*"
type input "****"
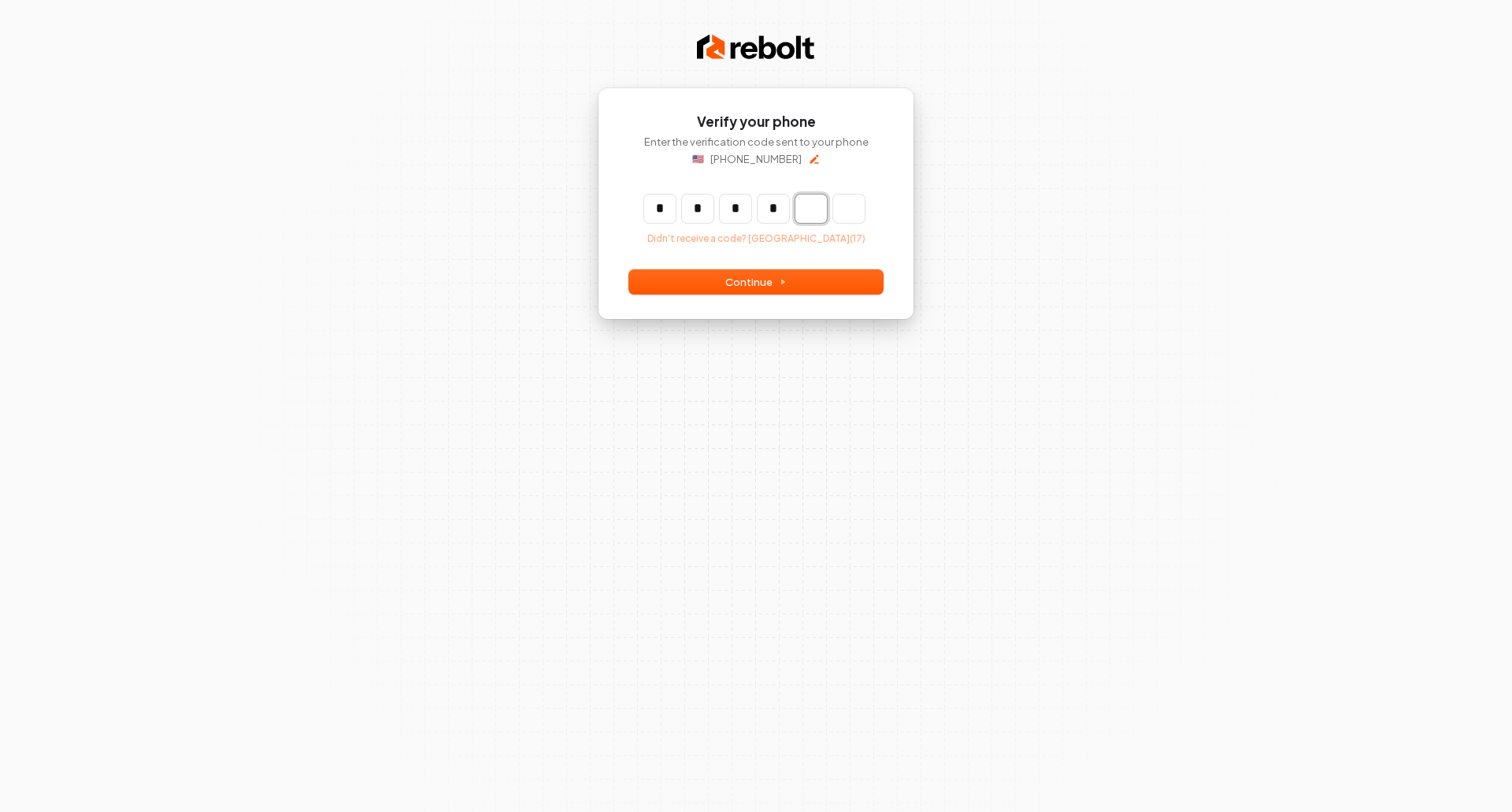
type input "*"
type input "******"
type input "*"
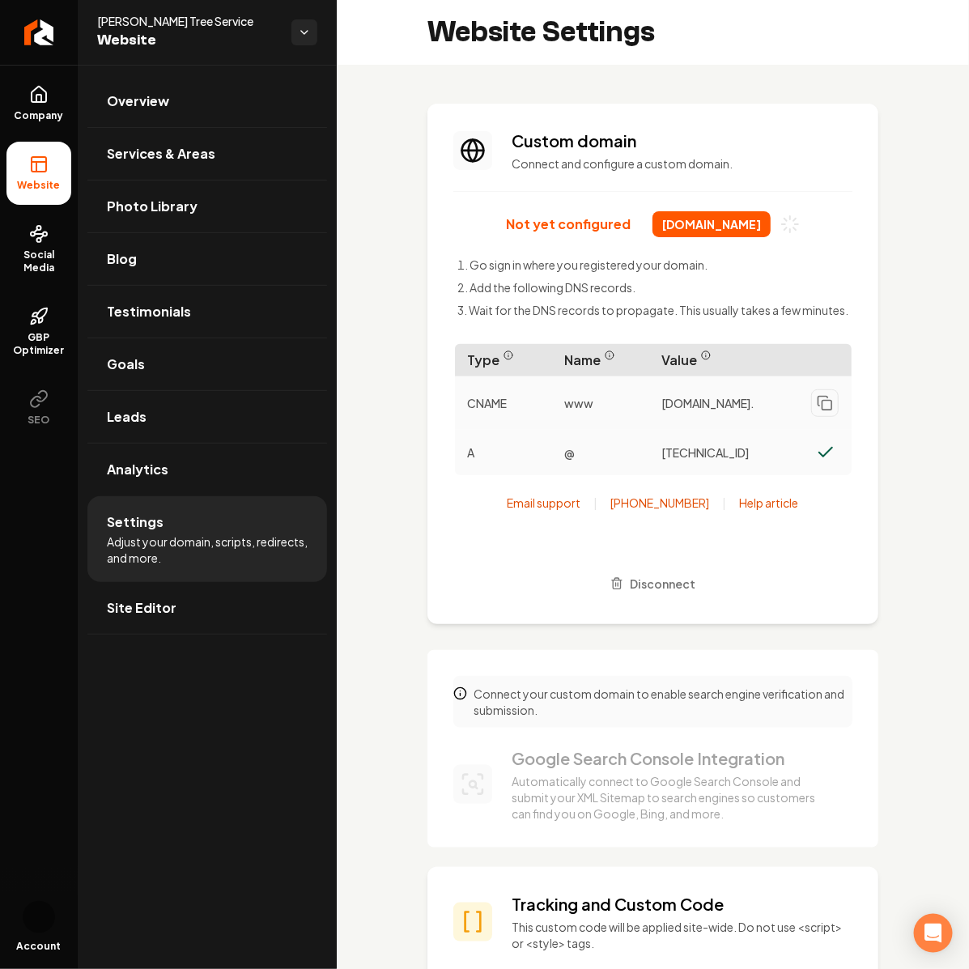
click at [795, 172] on section "Custom domain Connect and configure a custom domain. Not yet configured [DOMAIN…" at bounding box center [653, 364] width 451 height 521
